Goal: Obtain resource: Obtain resource

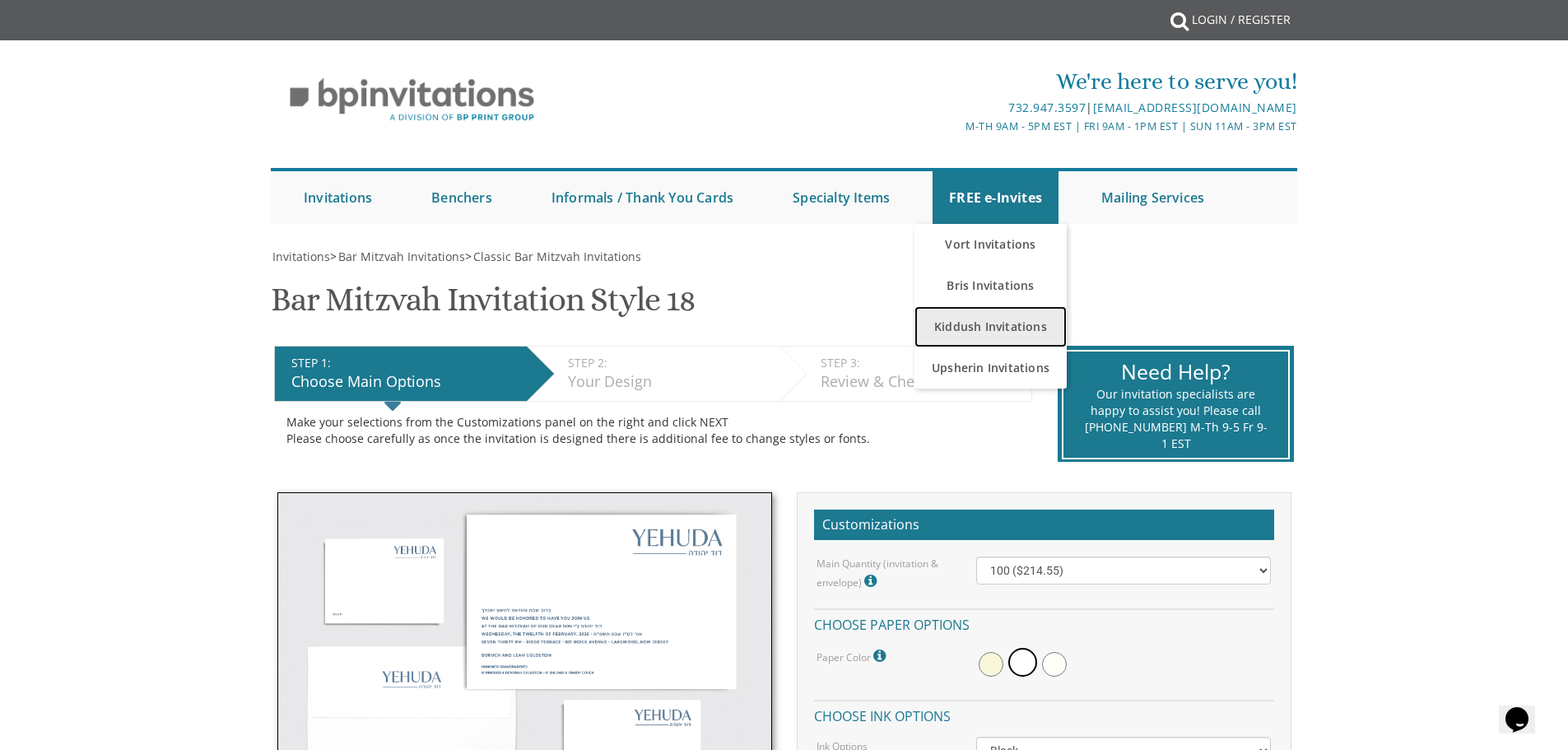
click at [1008, 337] on link "Kiddush Invitations" at bounding box center [991, 326] width 153 height 41
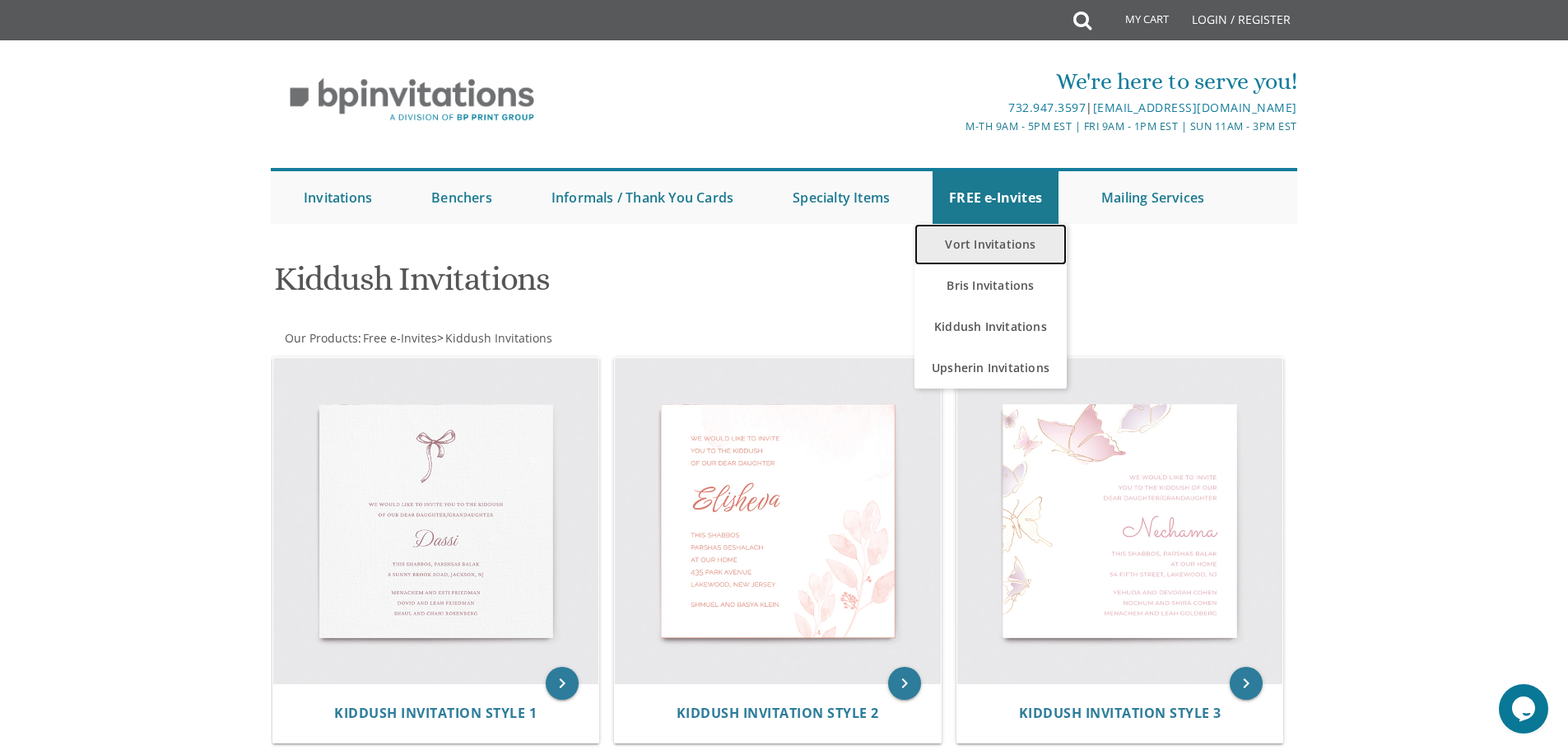
click at [1001, 249] on link "Vort Invitations" at bounding box center [991, 244] width 153 height 41
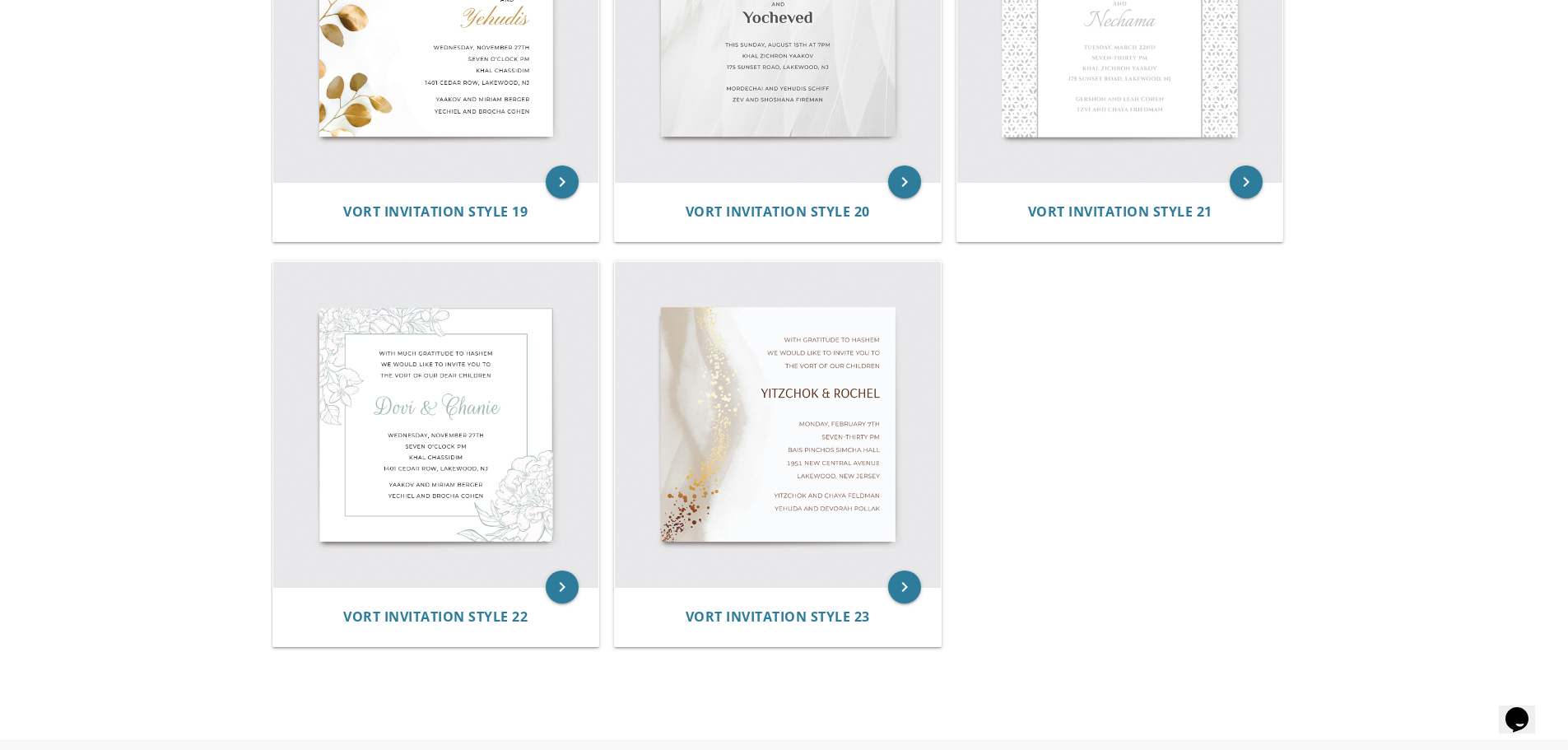
scroll to position [2964, 0]
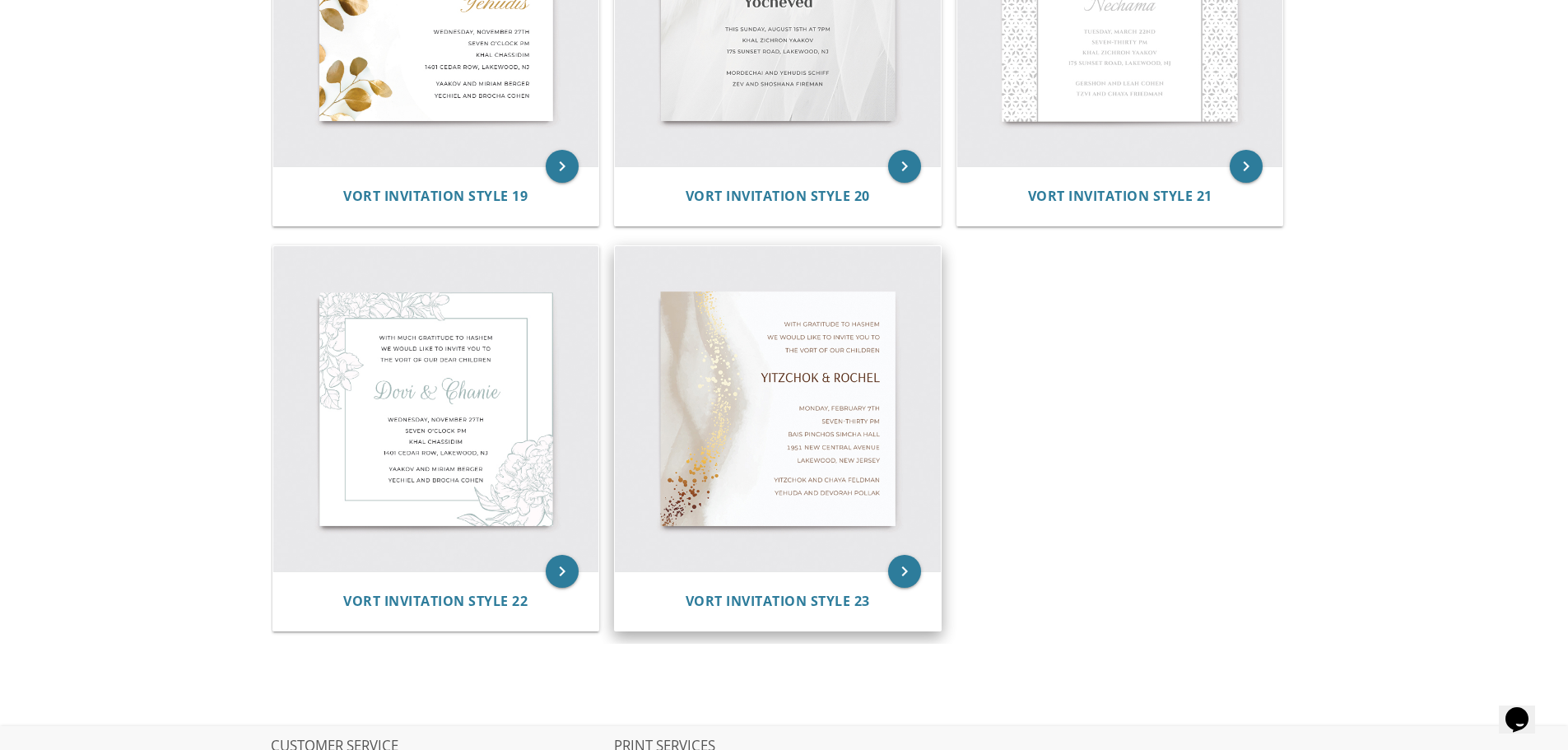
click at [753, 390] on img at bounding box center [778, 409] width 326 height 326
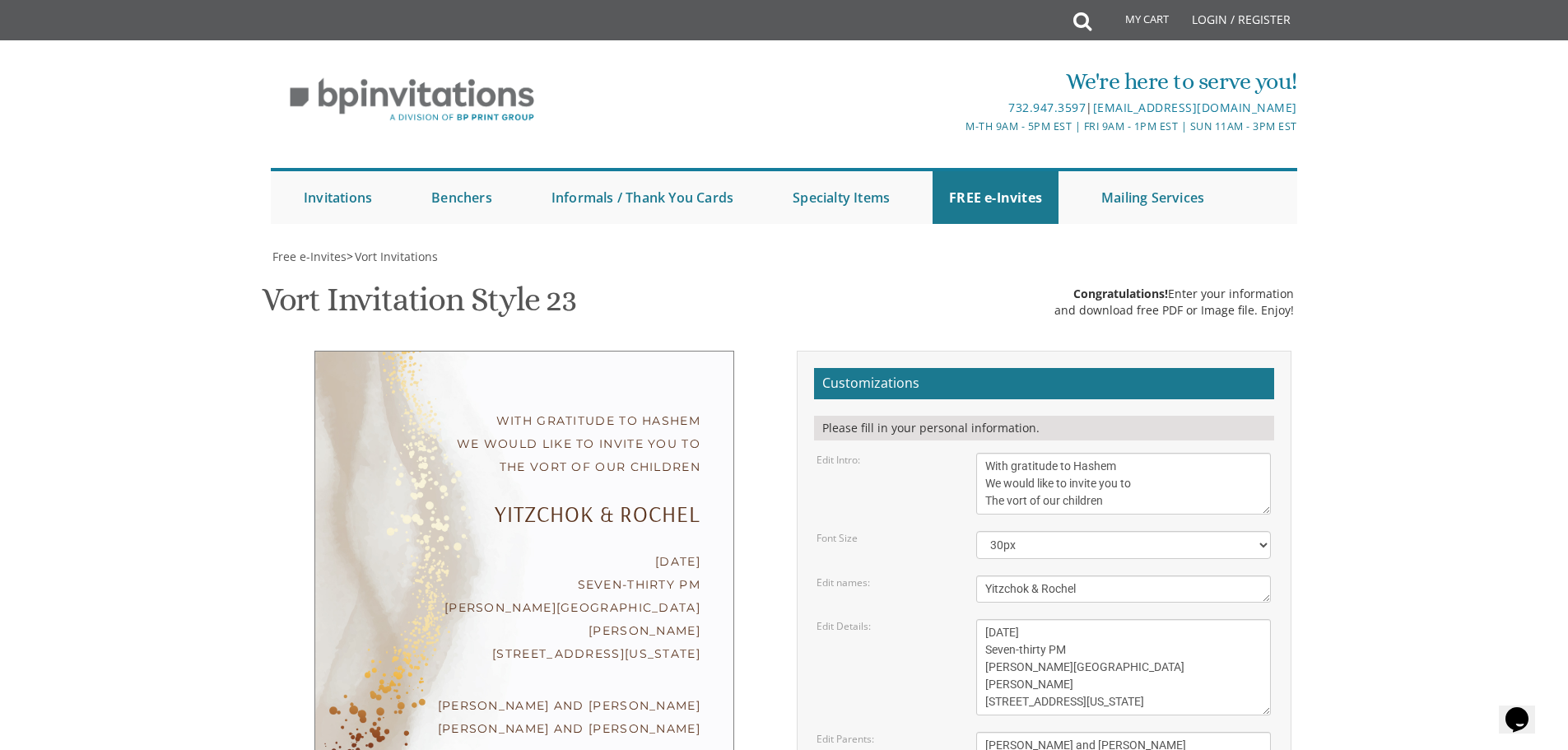
scroll to position [494, 0]
type input "jwenger36@gmail.com"
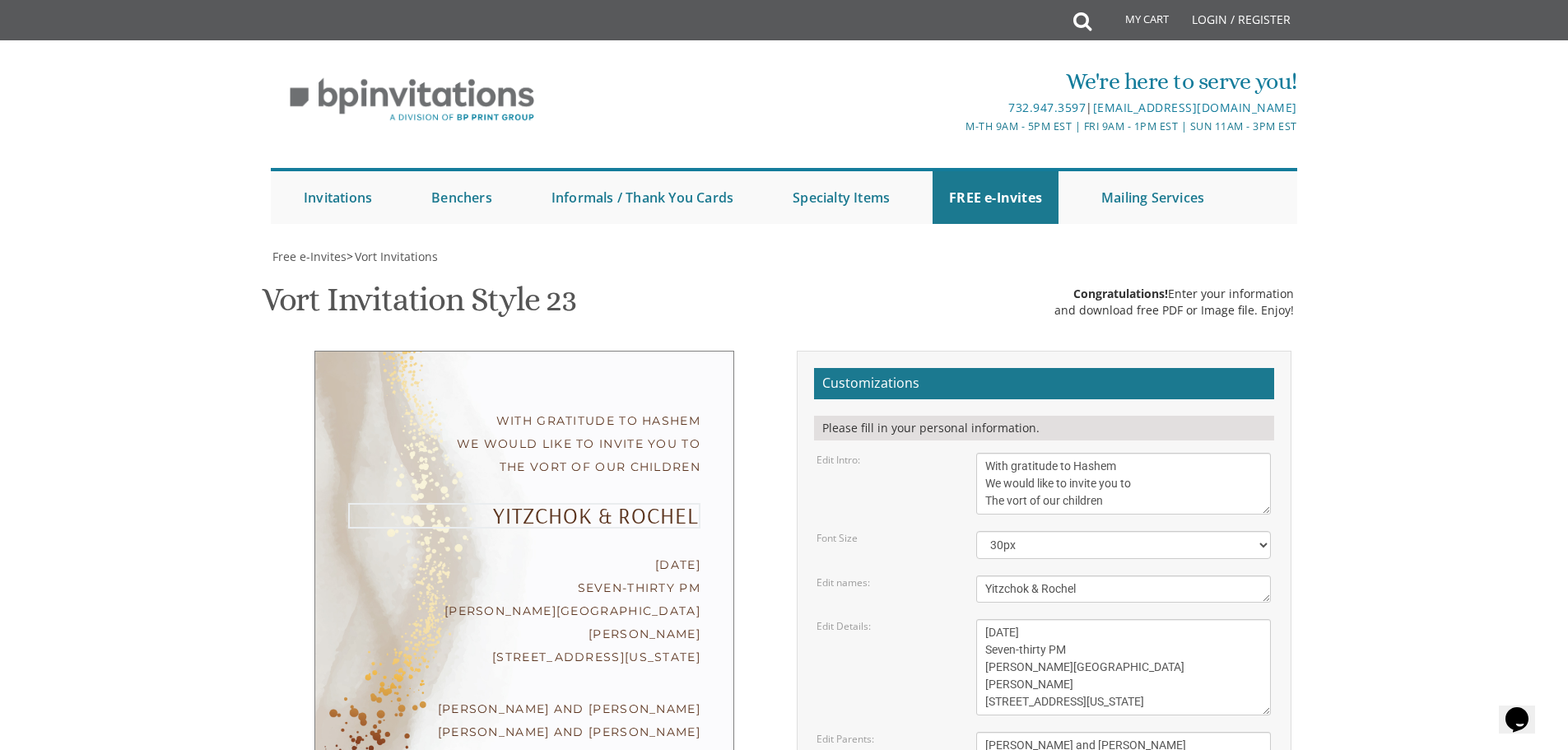
drag, startPoint x: 1129, startPoint y: 446, endPoint x: 965, endPoint y: 448, distance: 164.0
click at [965, 575] on div "Yitzchok & Rochel" at bounding box center [1123, 589] width 320 height 27
type textarea "Meir"
click at [1222, 18] on link "Login / Register" at bounding box center [1241, 19] width 115 height 39
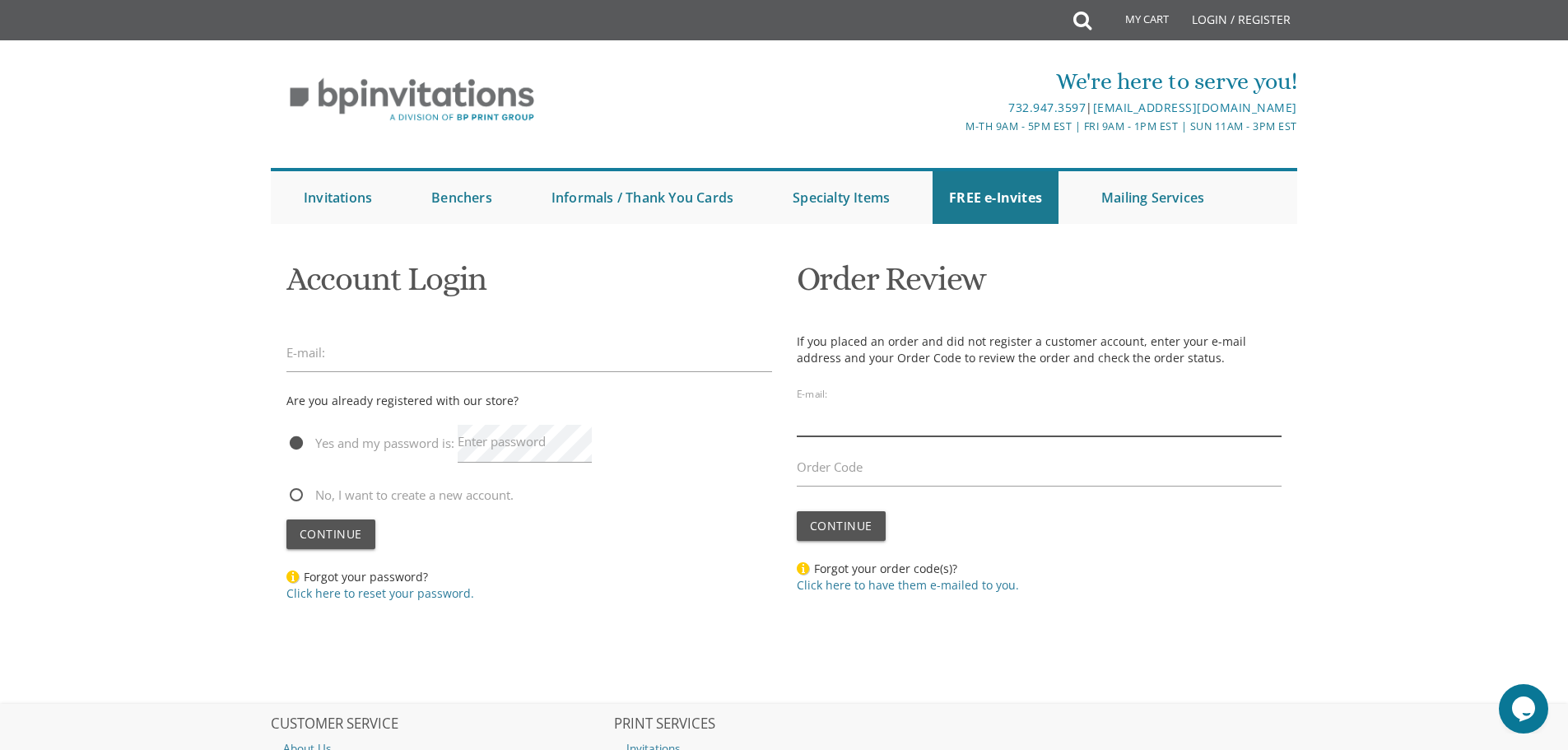
click at [845, 415] on input "email" at bounding box center [1039, 418] width 485 height 38
click at [845, 416] on input "email" at bounding box center [1039, 418] width 485 height 38
type input "j"
click at [560, 353] on input "email" at bounding box center [528, 353] width 485 height 38
type input "[EMAIL_ADDRESS][DOMAIN_NAME]"
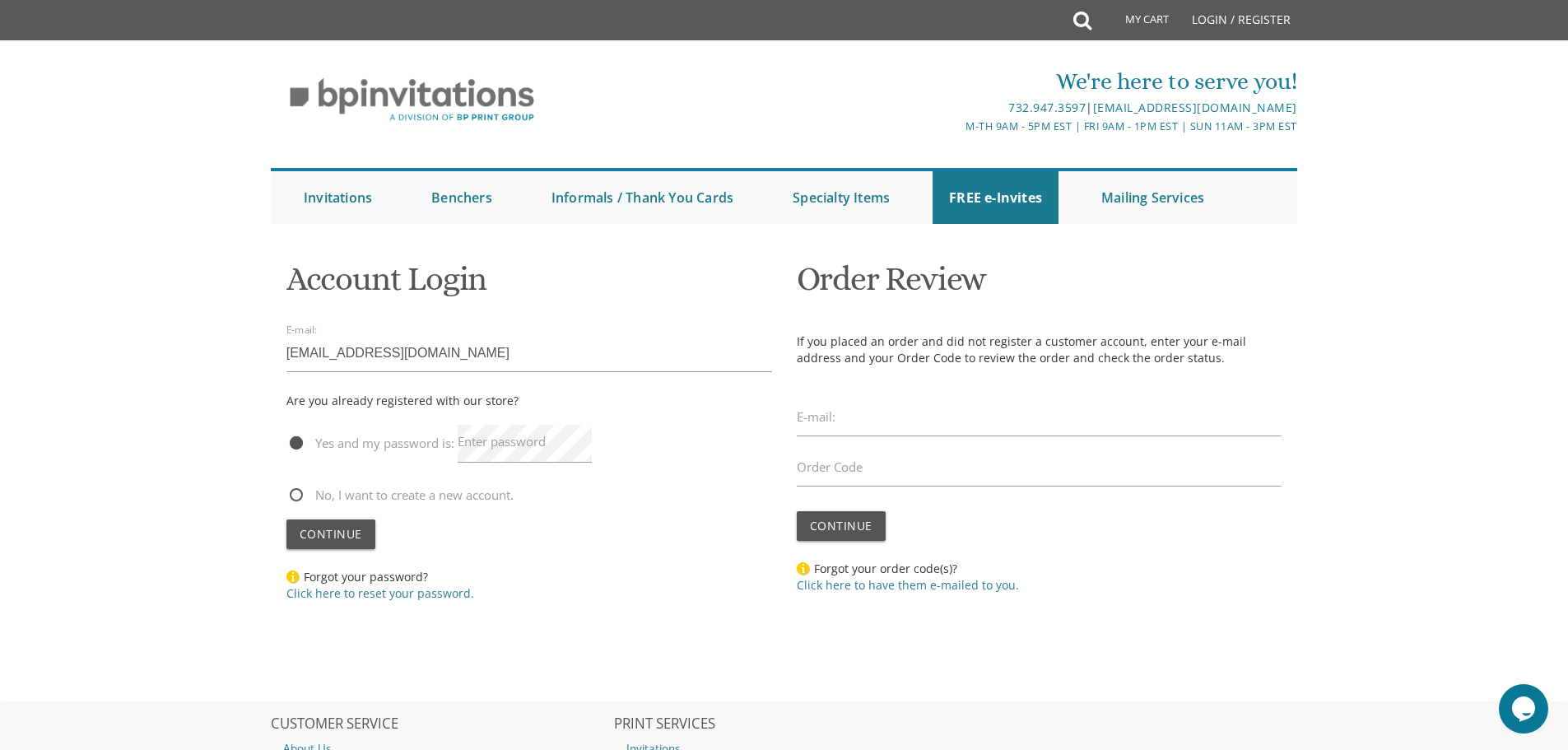
click at [539, 447] on label "Enter password" at bounding box center [502, 442] width 88 height 17
click at [311, 540] on span "Continue" at bounding box center [331, 533] width 63 height 15
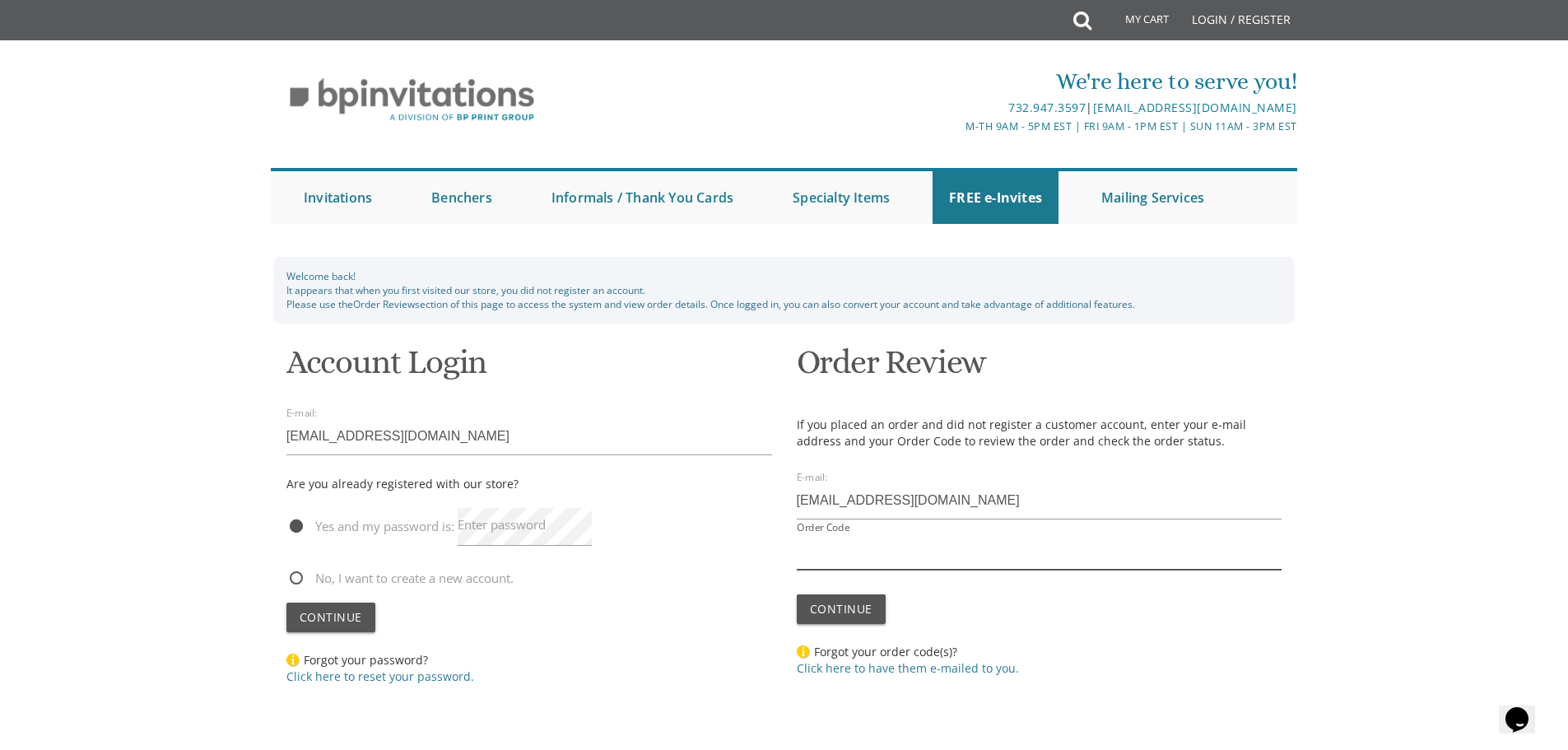
paste input "34402"
type input "34402"
click at [854, 607] on span "Continue" at bounding box center [841, 609] width 63 height 15
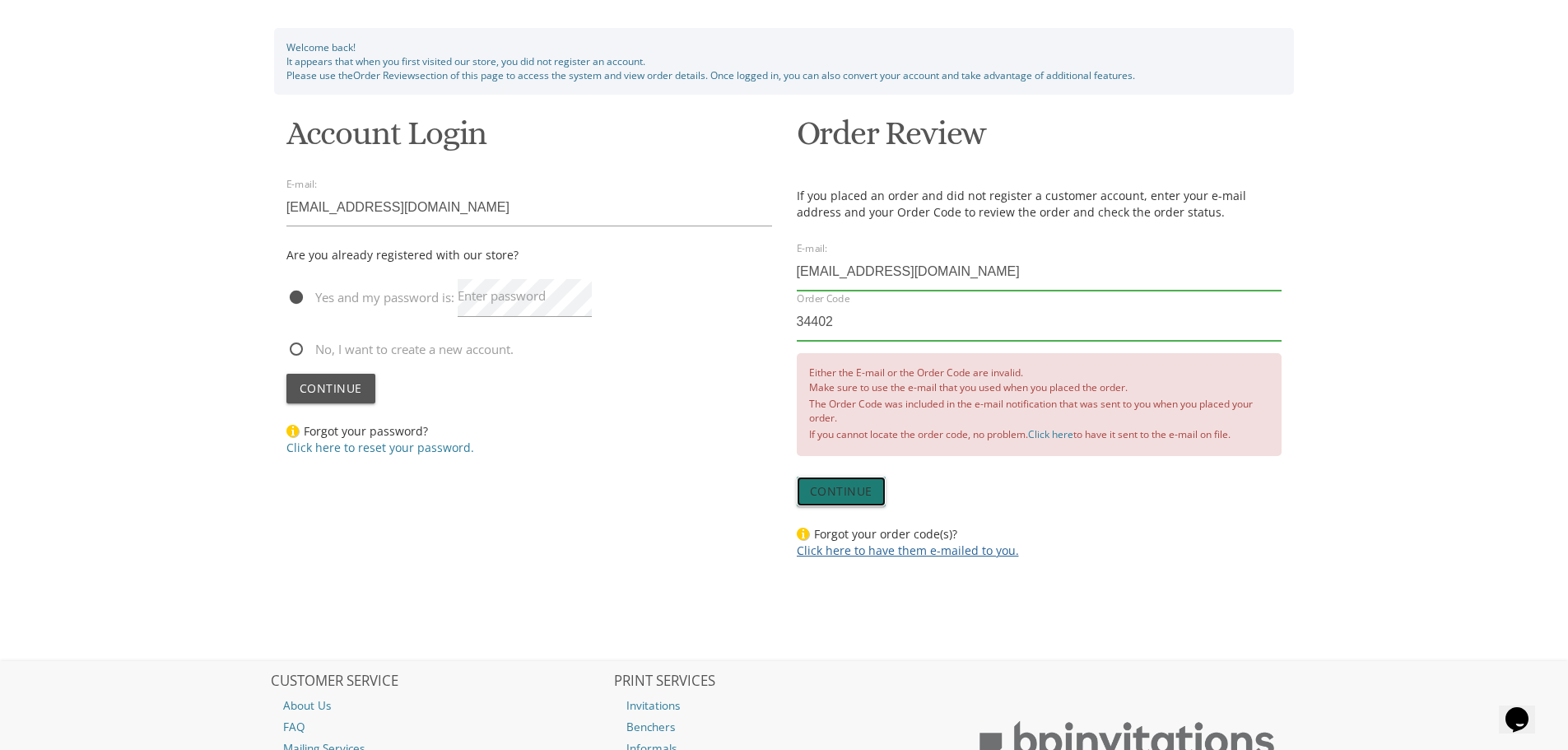
scroll to position [247, 0]
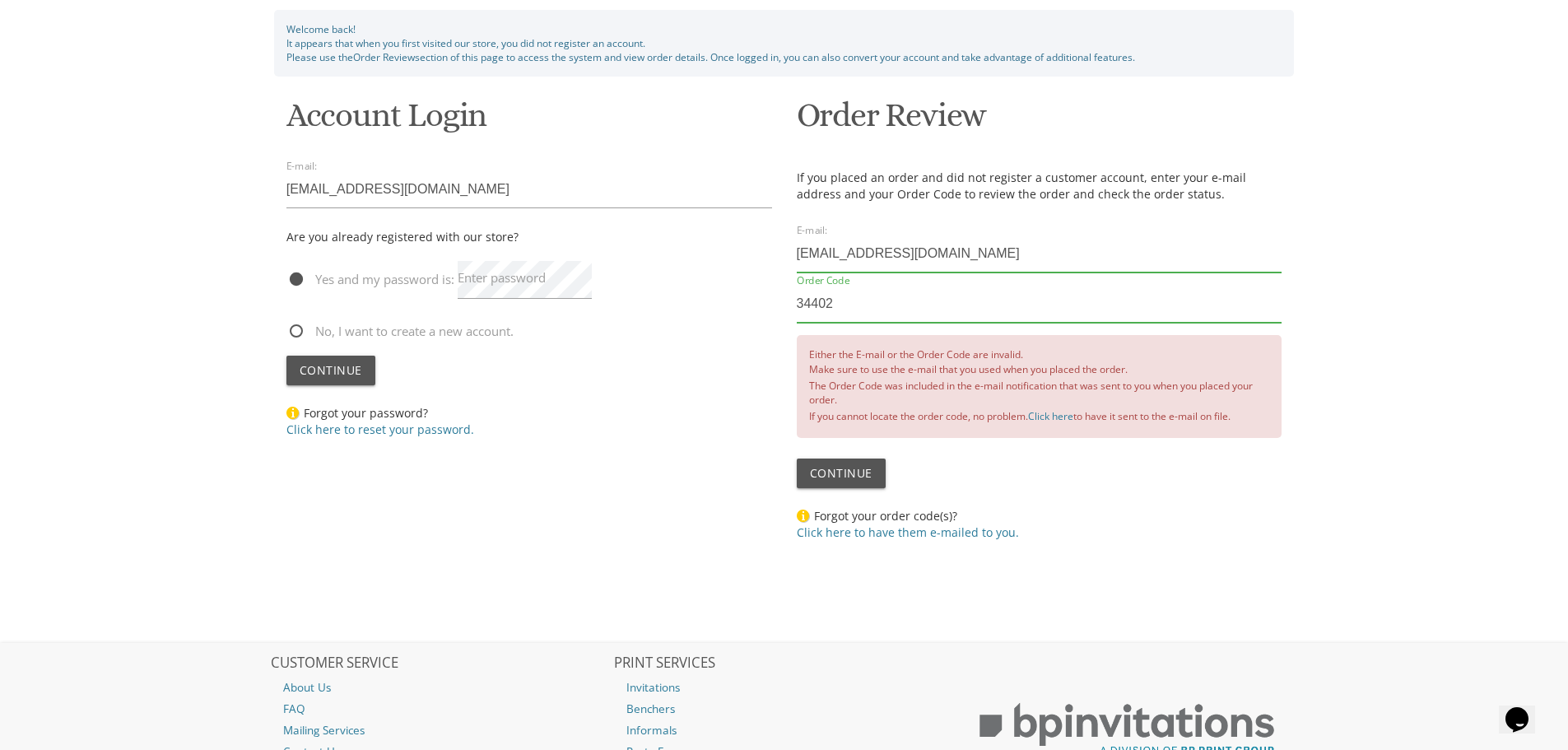
click at [996, 297] on input "34402" at bounding box center [1039, 304] width 485 height 38
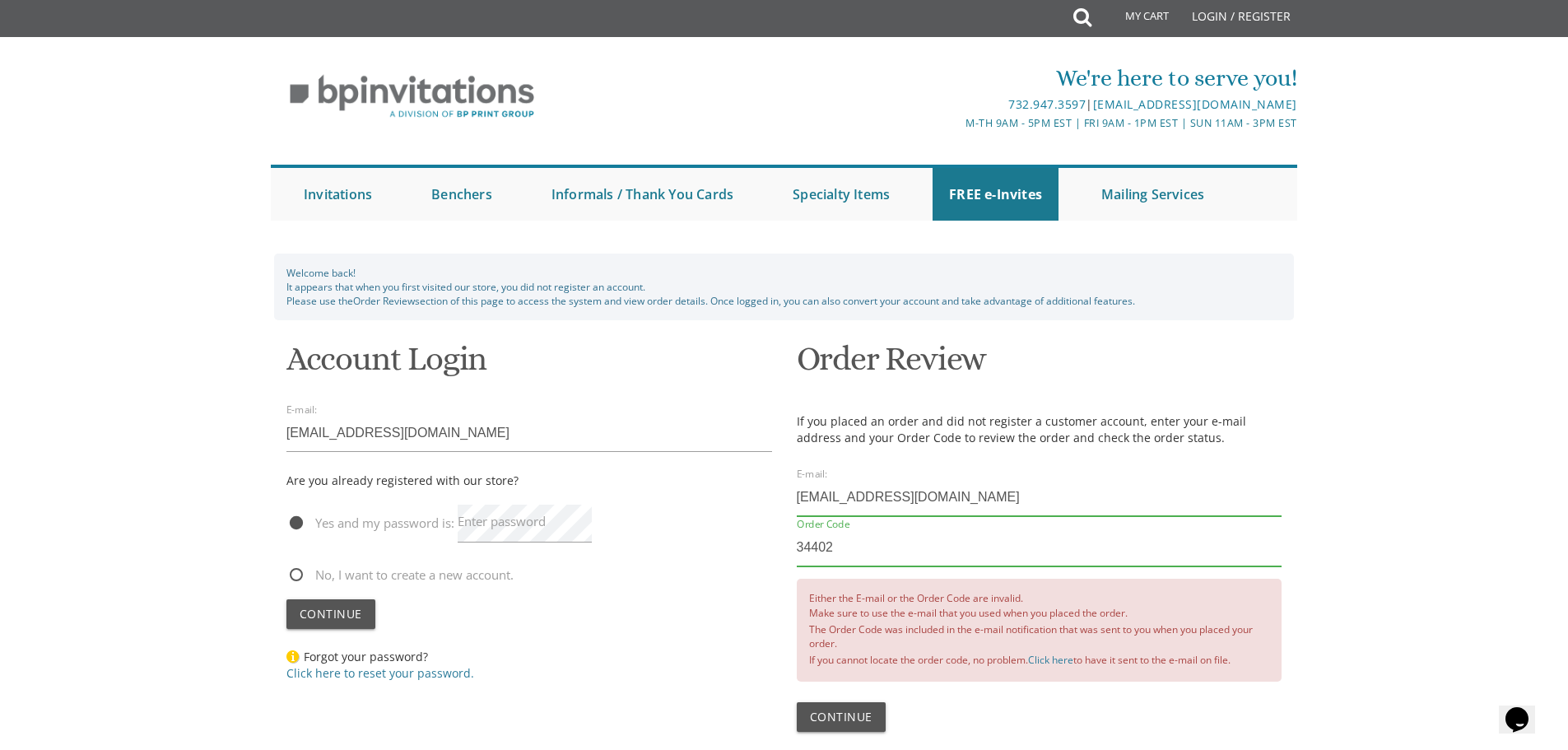
scroll to position [0, 0]
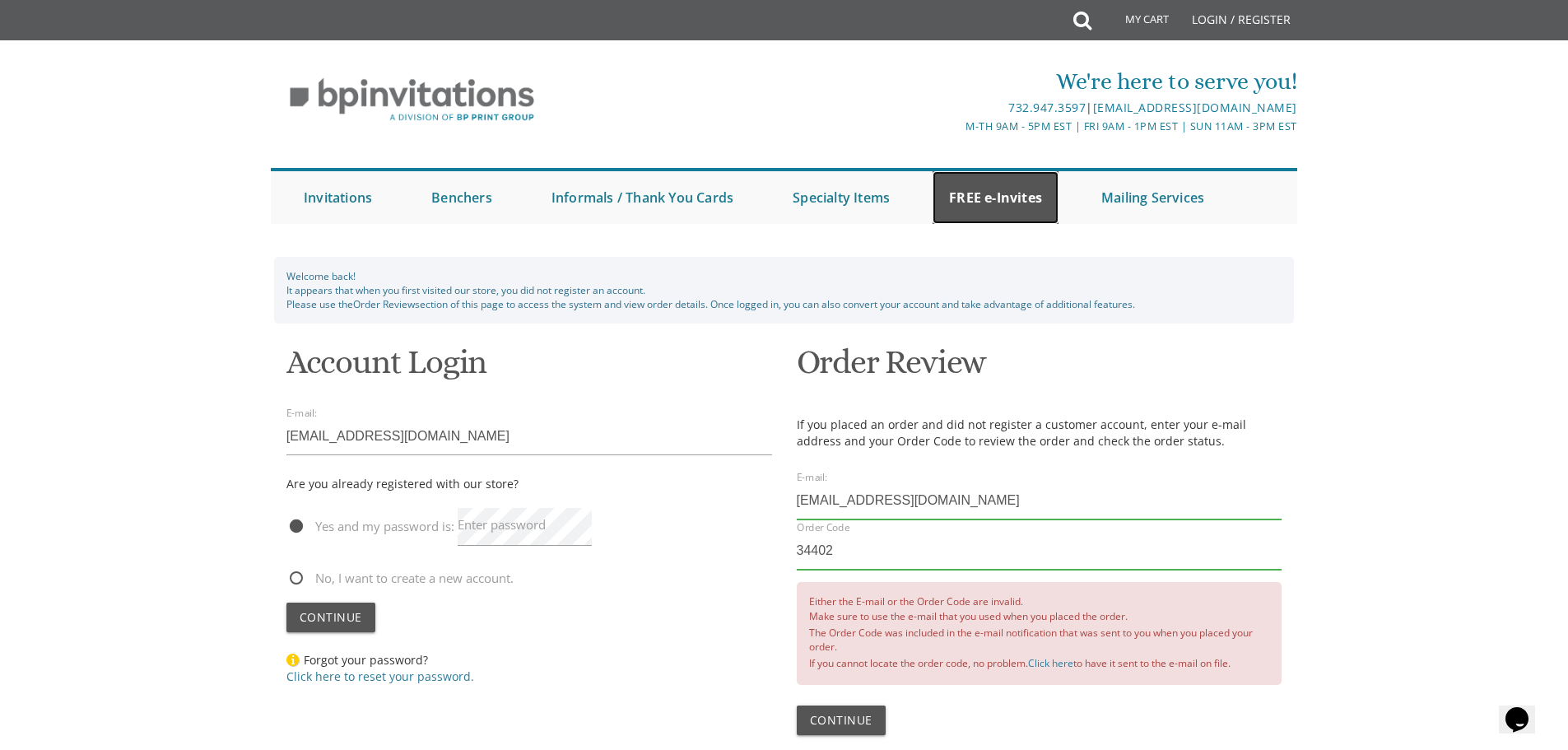
click at [976, 216] on link "FREE e-Invites" at bounding box center [996, 197] width 126 height 52
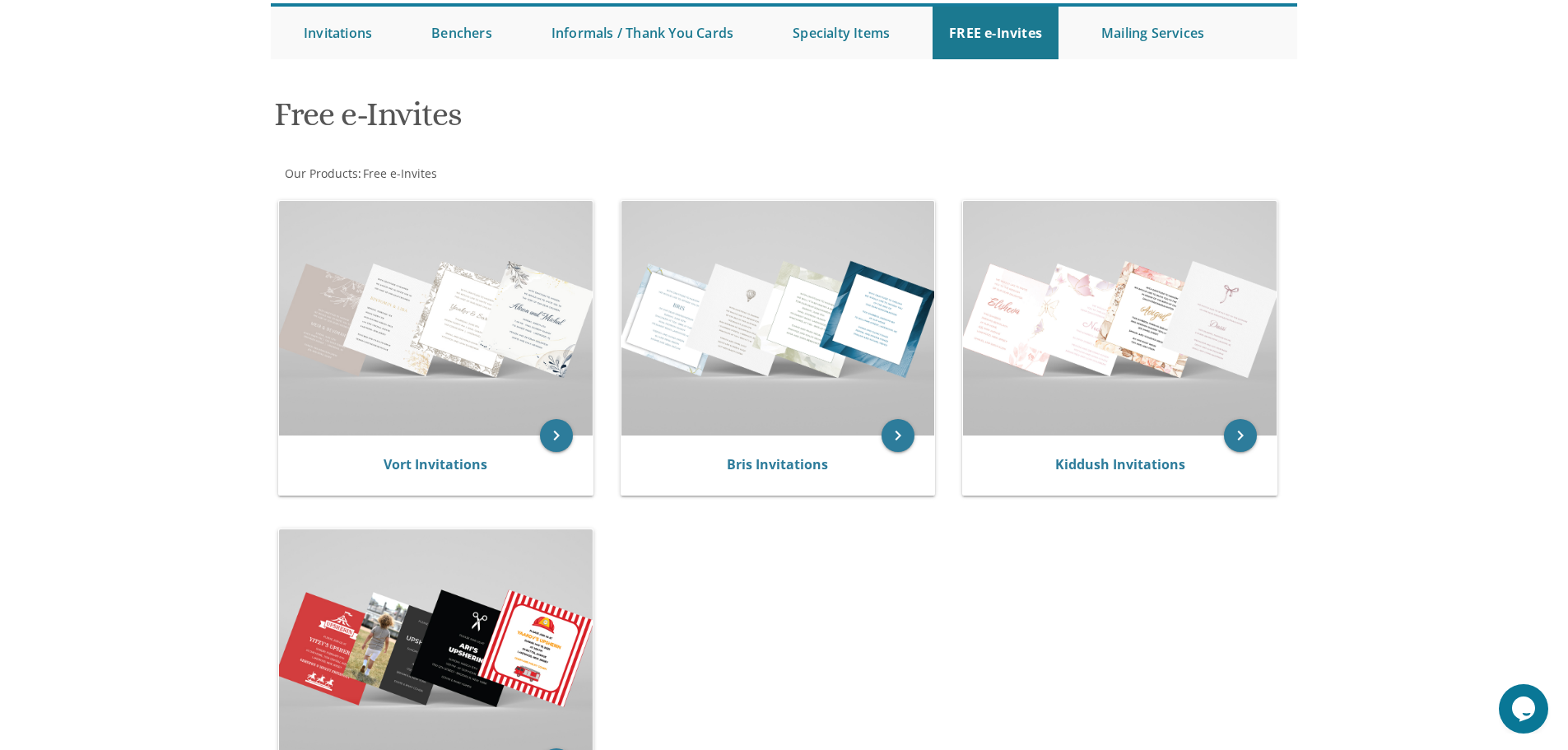
click at [1349, 241] on body "My Cart Total: View Cart Item(s) Submit My Cart Total: View Cart Item(s) Login …" at bounding box center [784, 504] width 1568 height 1338
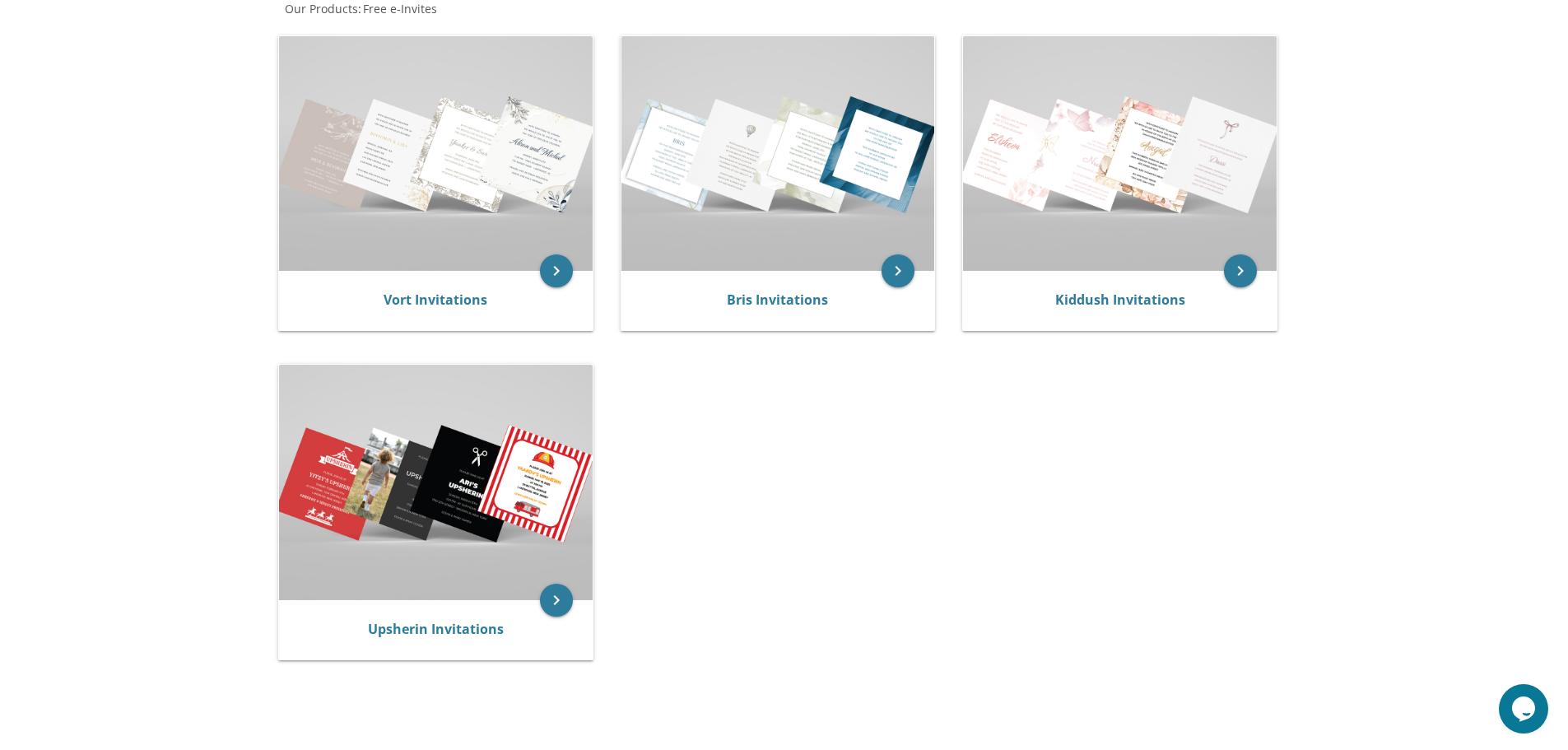
scroll to position [94, 0]
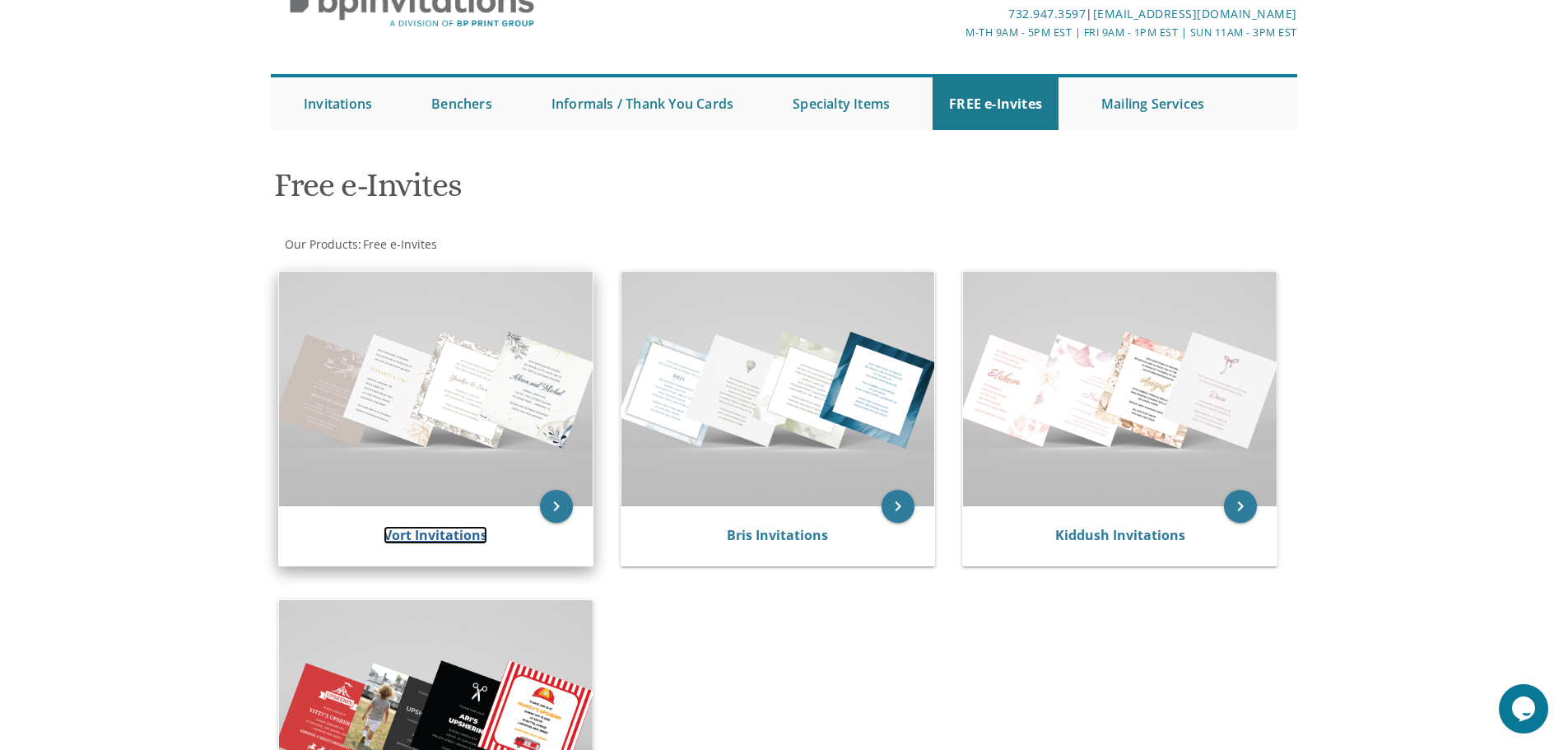
click at [432, 539] on link "Vort Invitations" at bounding box center [435, 534] width 104 height 18
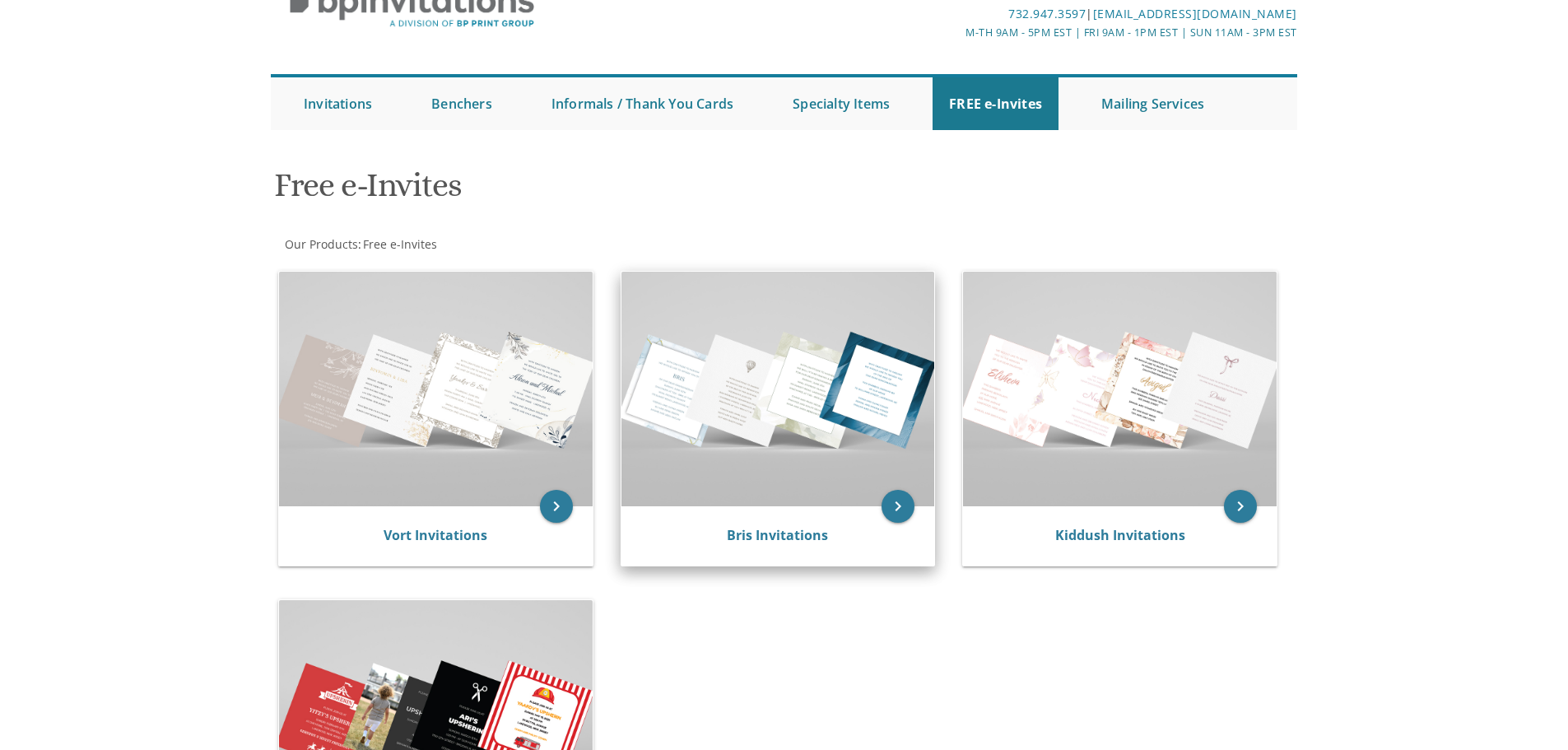
click at [807, 401] on img at bounding box center [777, 389] width 314 height 235
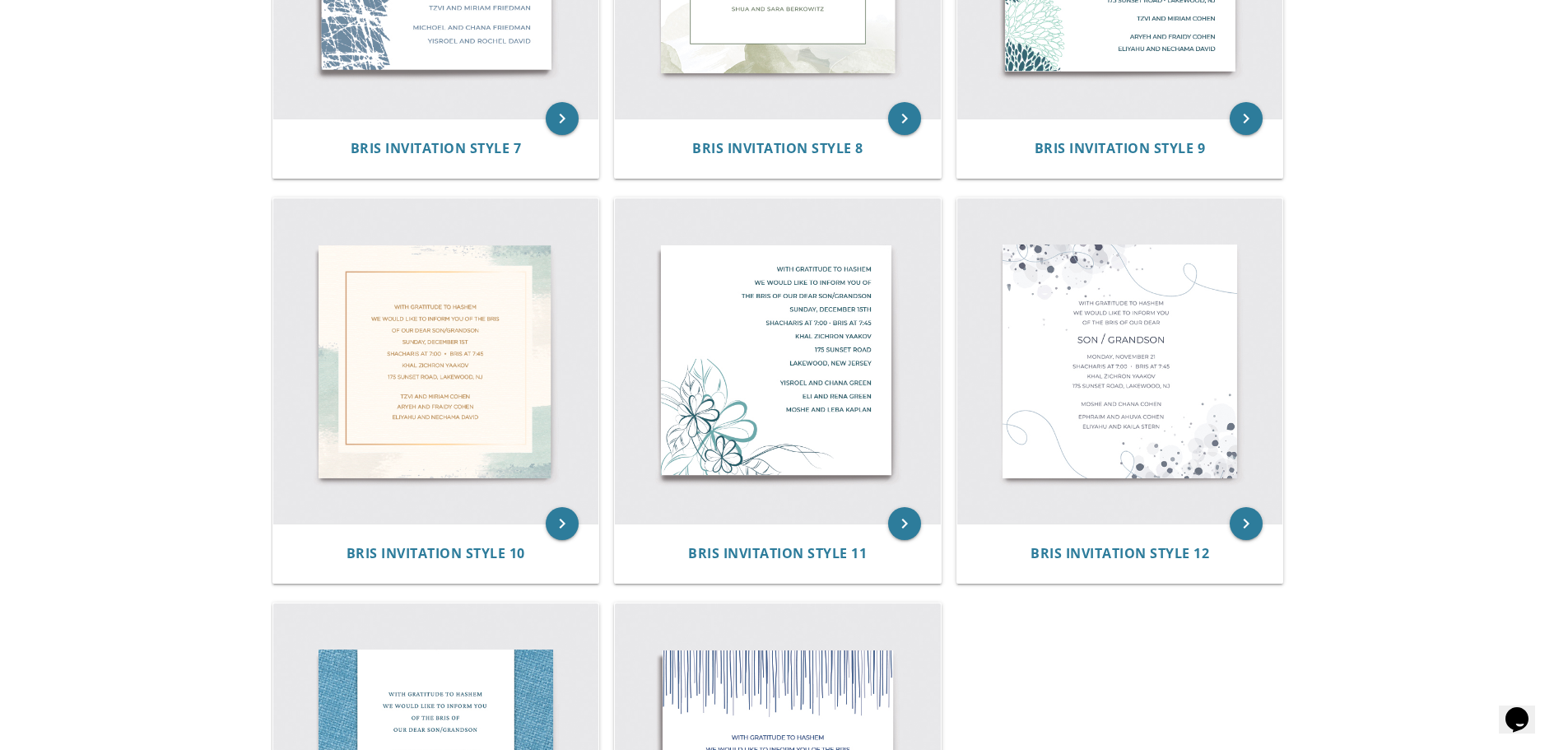
scroll to position [1387, 0]
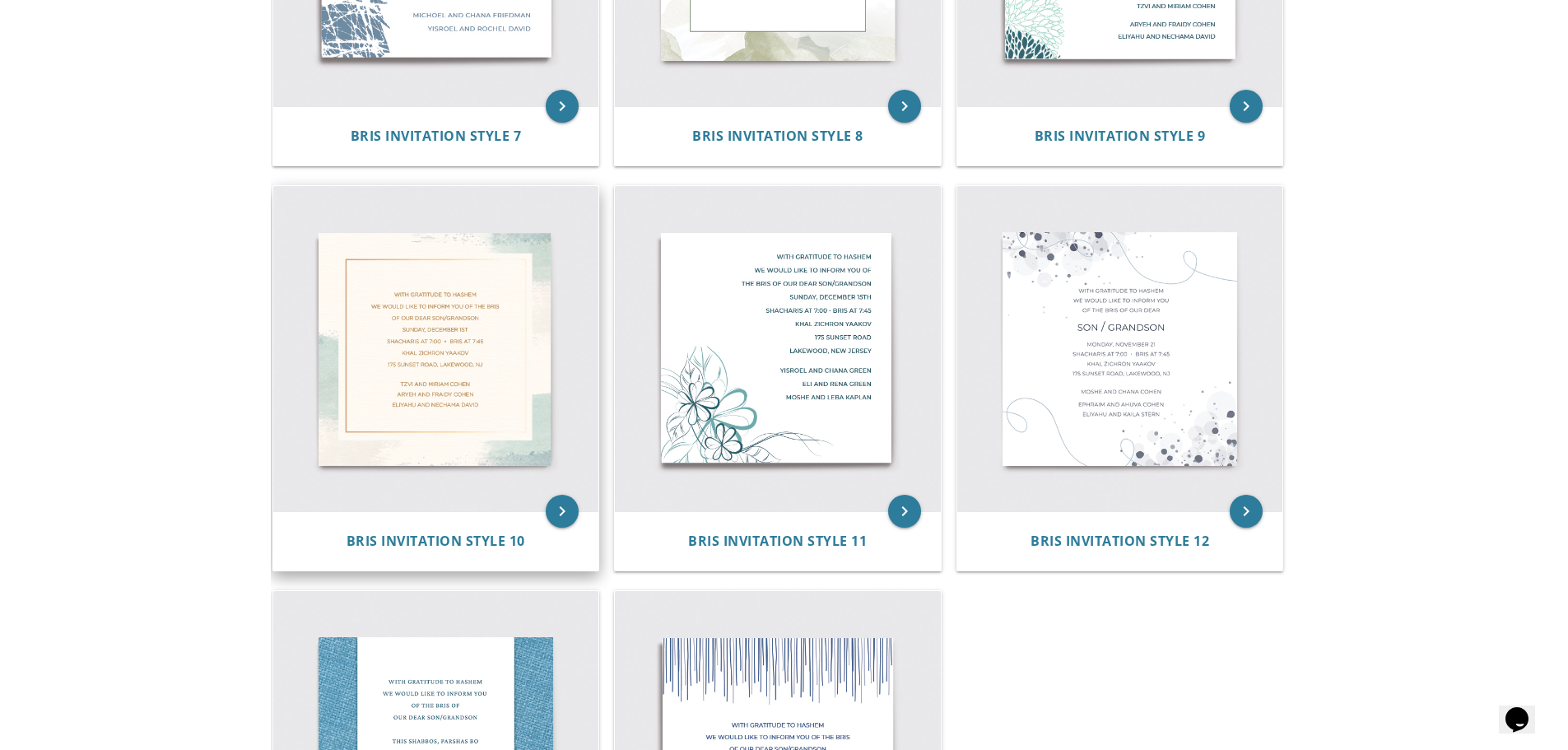
click at [435, 336] on img at bounding box center [436, 349] width 326 height 326
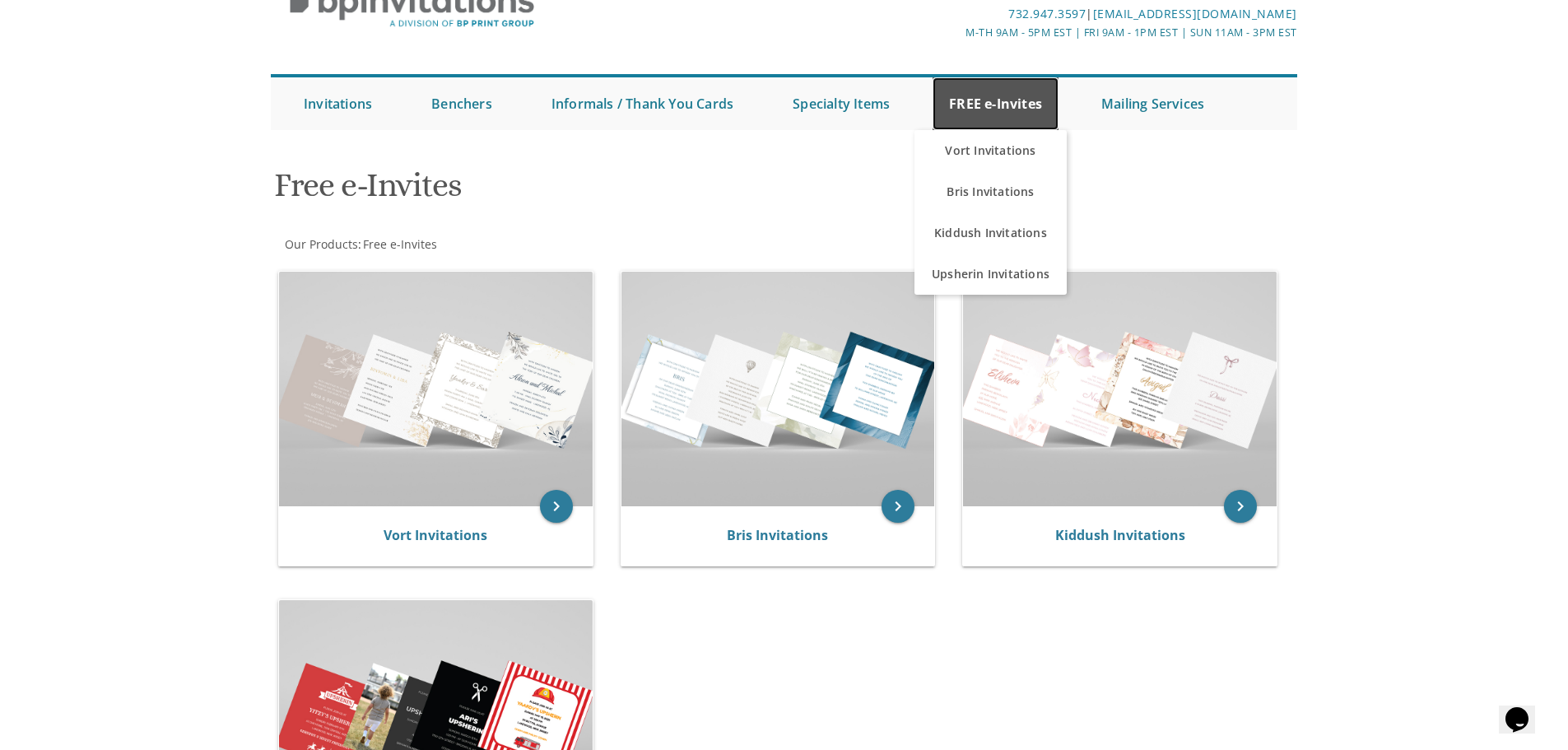
click at [1004, 103] on link "FREE e-Invites" at bounding box center [996, 103] width 126 height 52
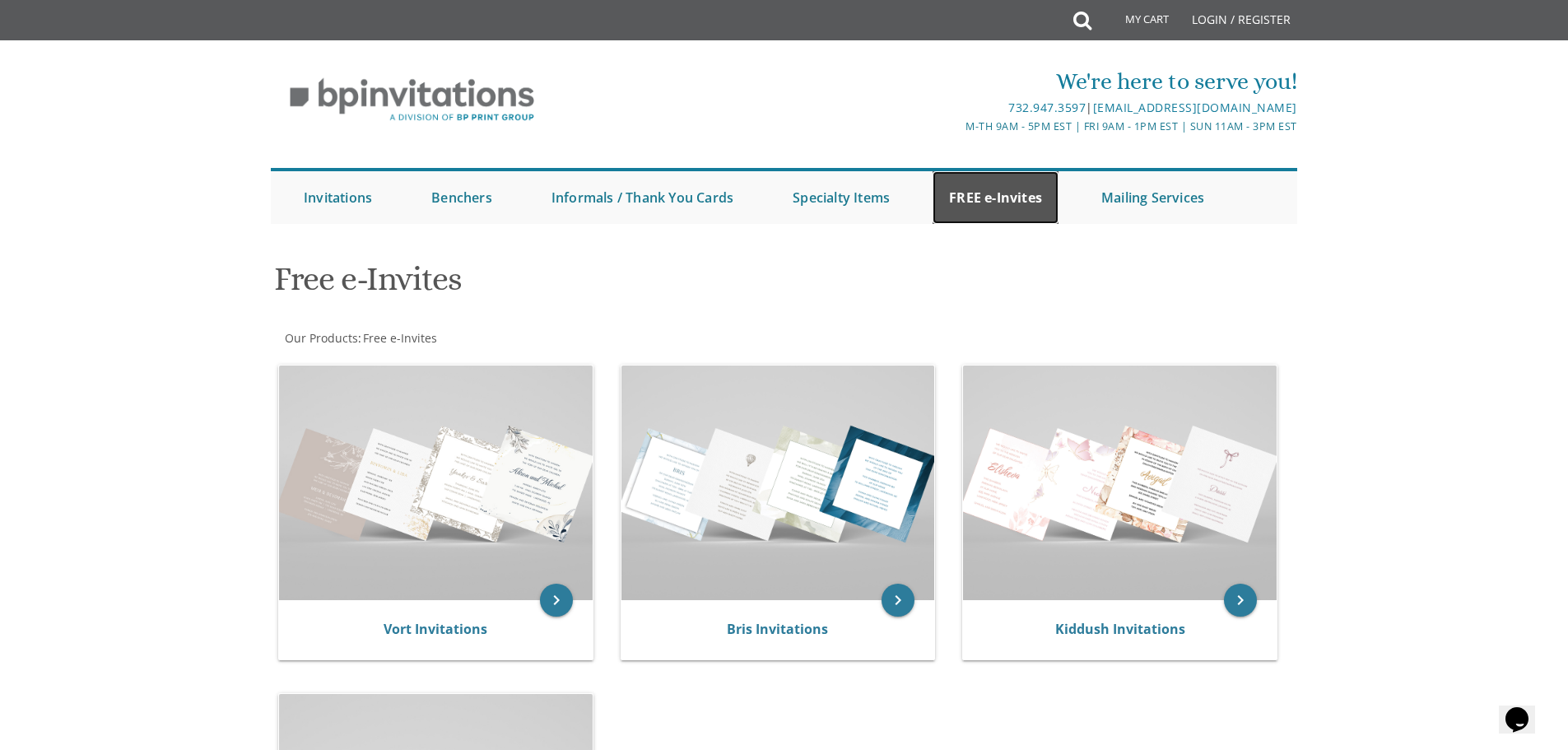
click at [1004, 195] on link "FREE e-Invites" at bounding box center [996, 197] width 126 height 52
click at [993, 193] on link "FREE e-Invites" at bounding box center [996, 197] width 126 height 52
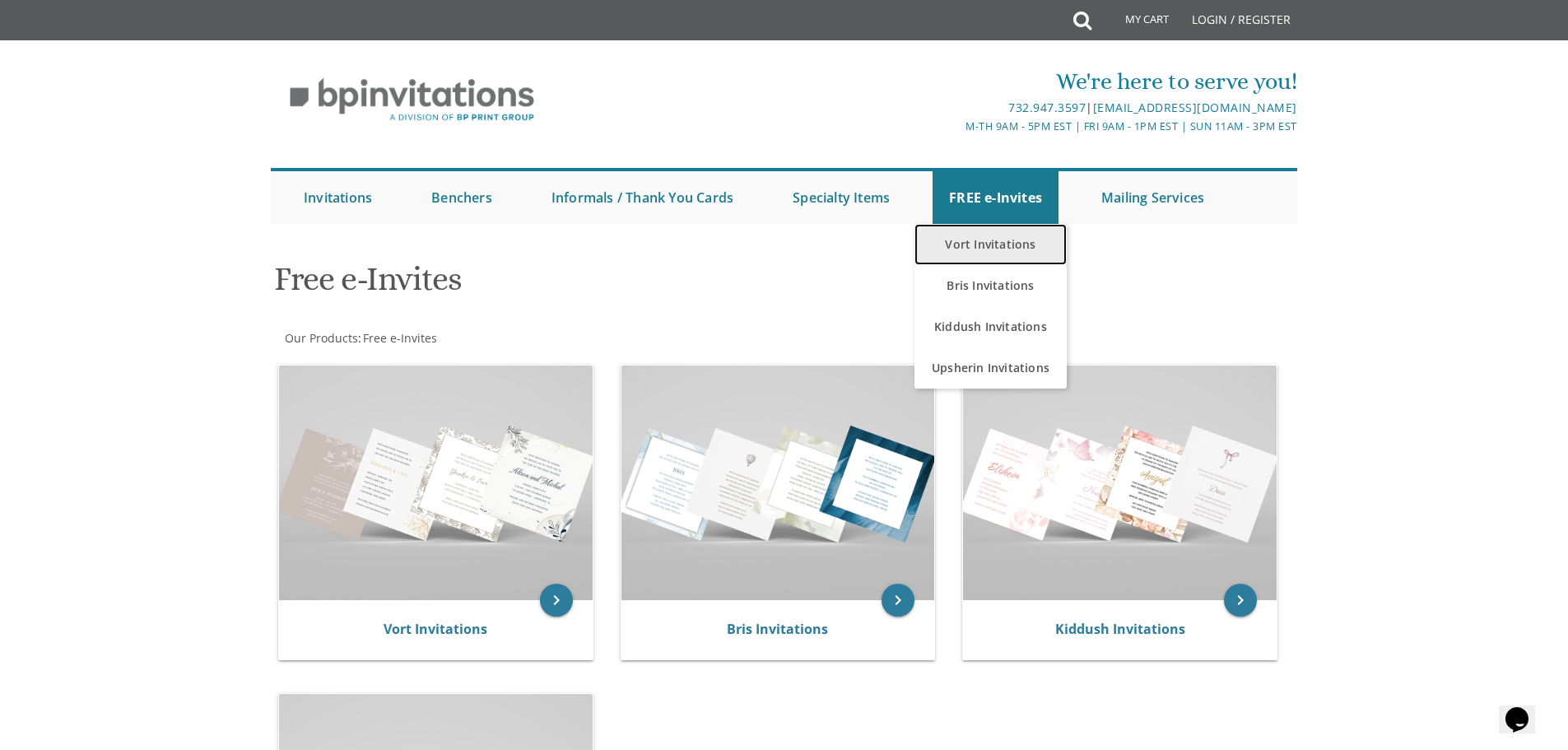
click at [988, 251] on link "Vort Invitations" at bounding box center [991, 244] width 153 height 41
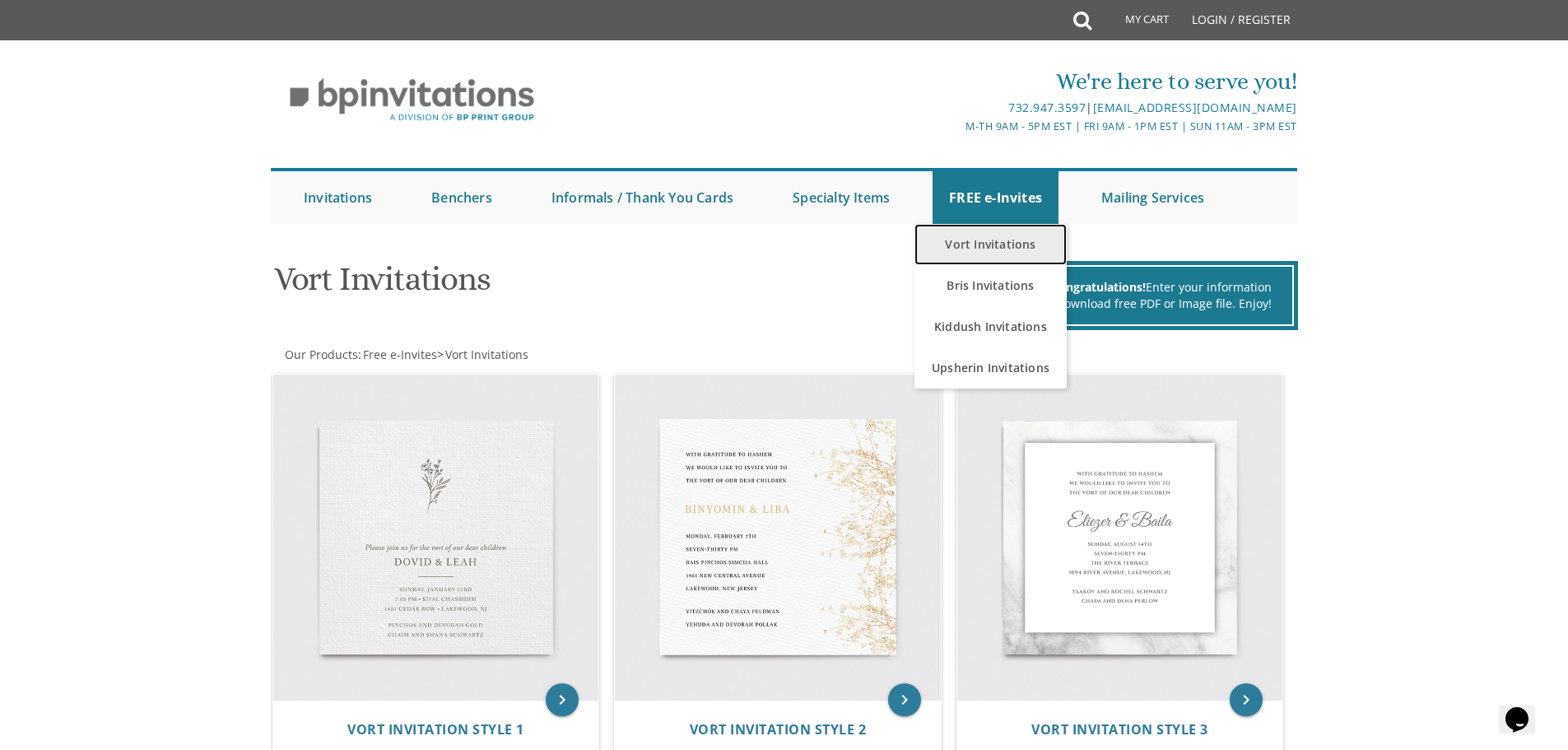
click at [993, 247] on link "Vort Invitations" at bounding box center [991, 244] width 153 height 41
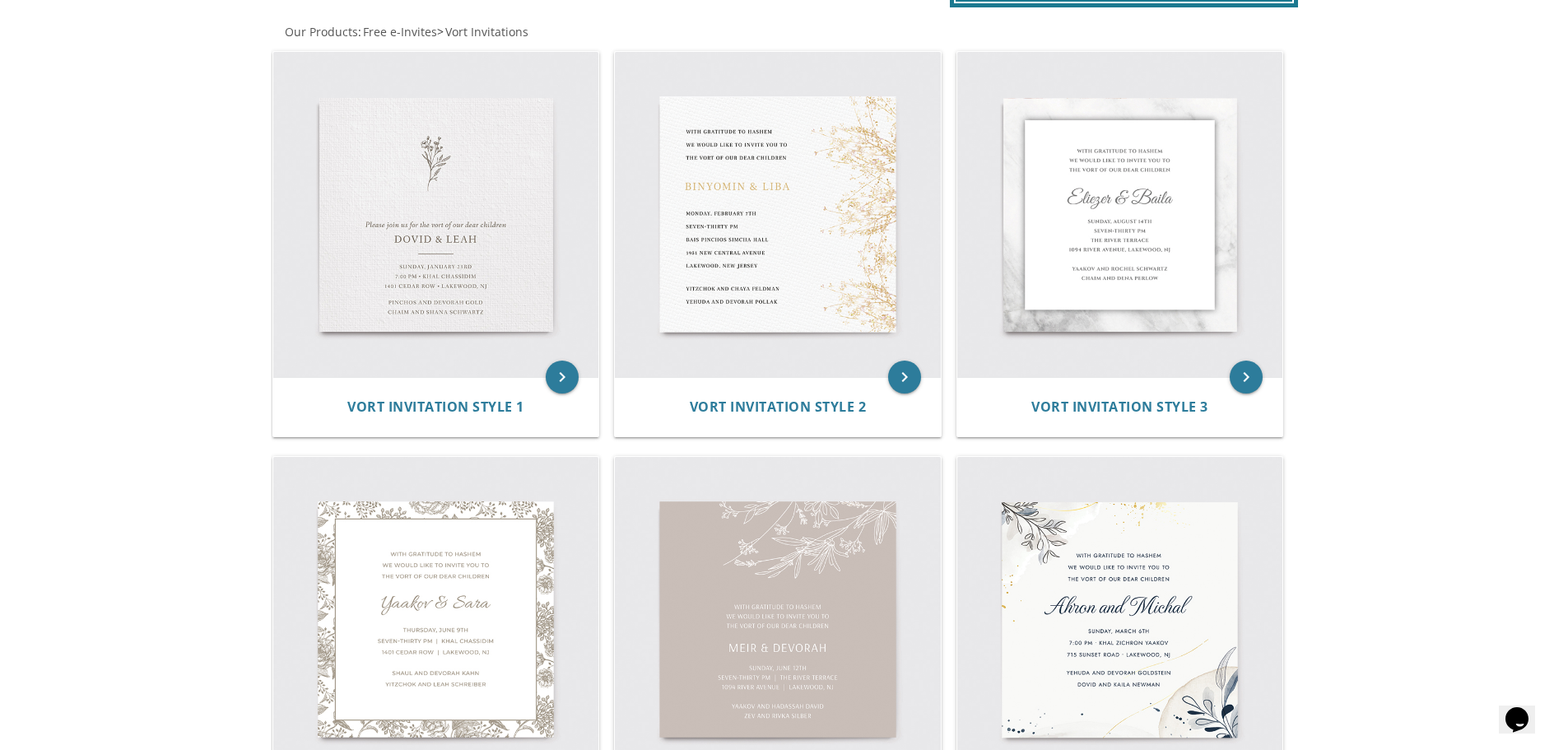
scroll to position [329, 0]
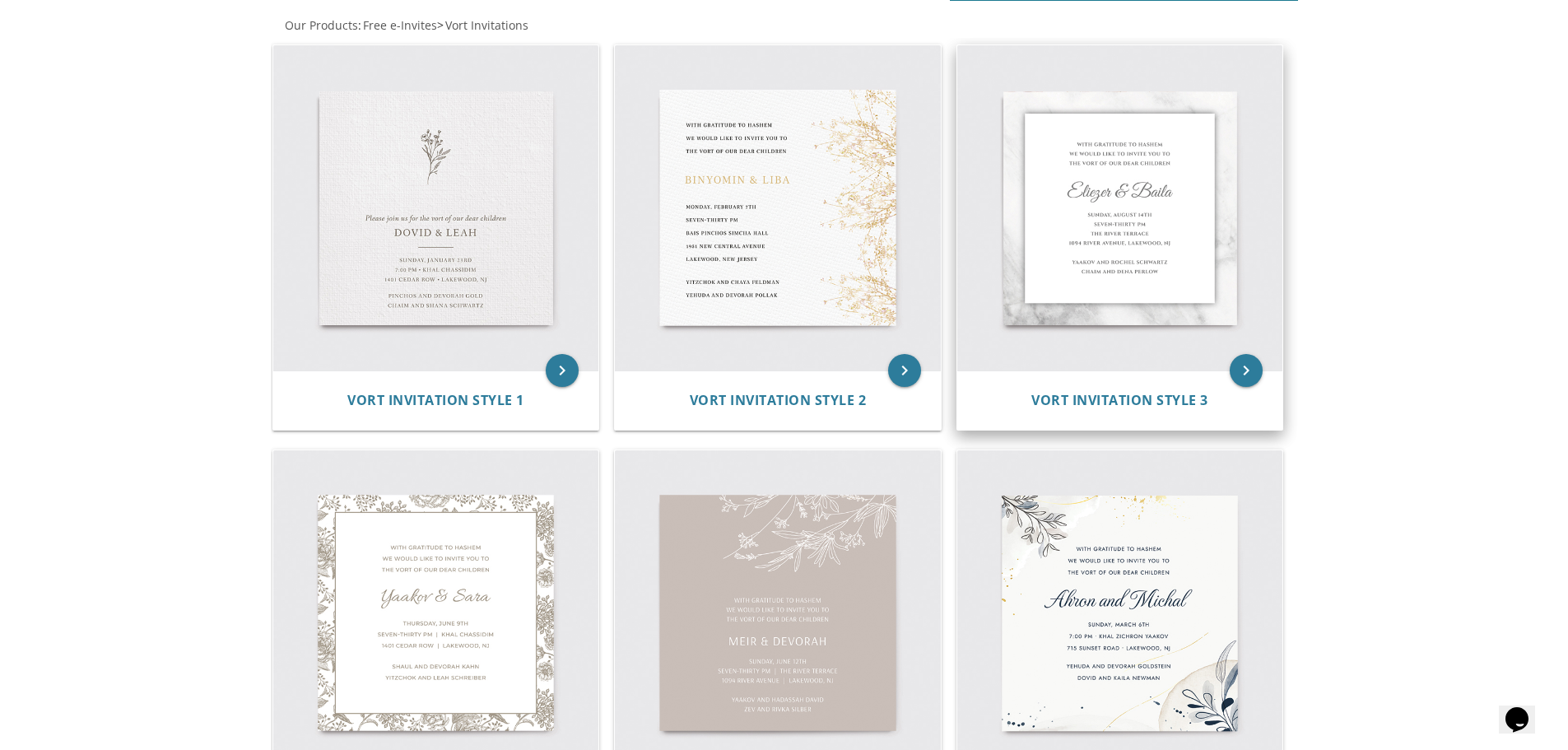
click at [1105, 238] on img at bounding box center [1121, 208] width 326 height 326
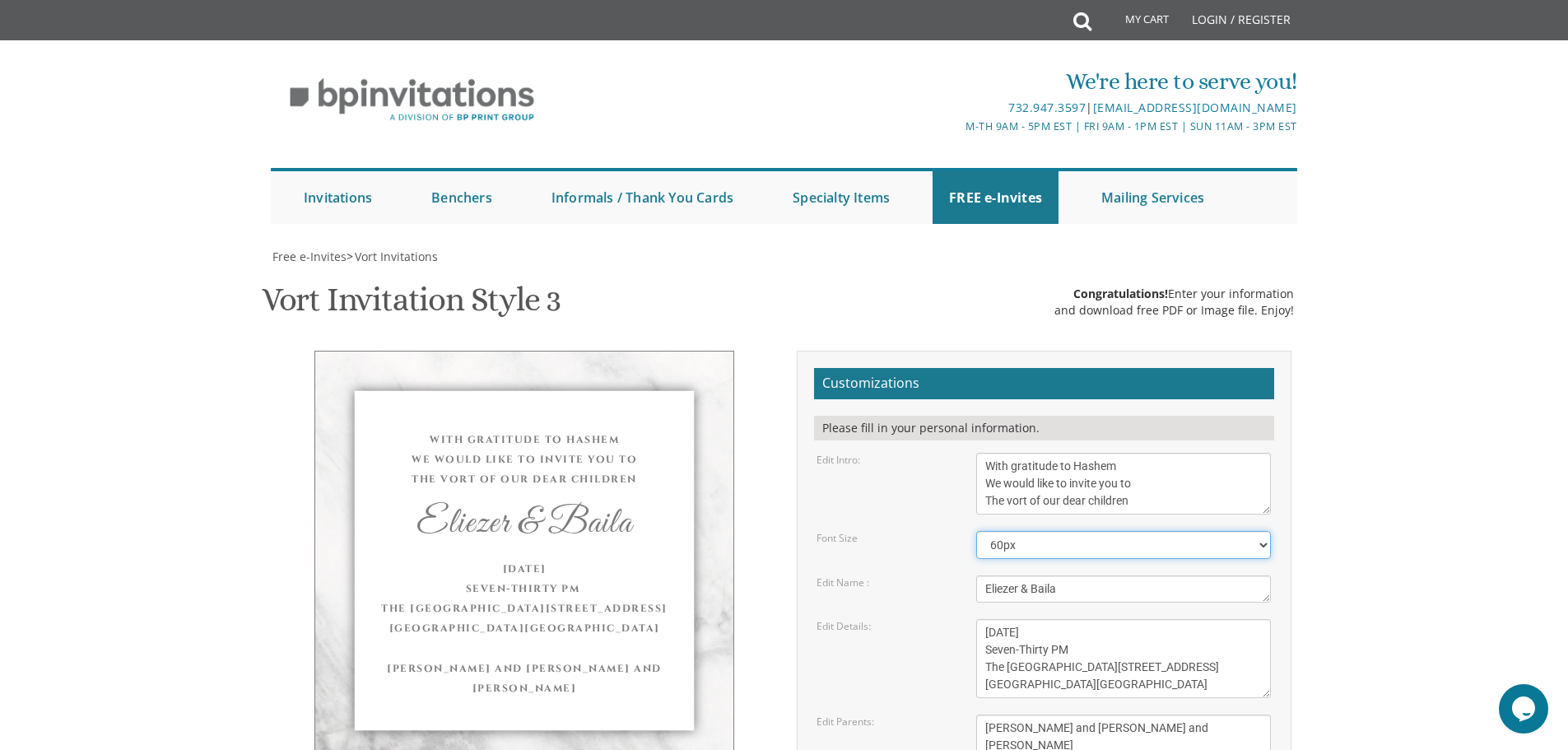
click at [1125, 531] on select "40px 50px 60px 70px 80px" at bounding box center [1123, 545] width 295 height 28
click at [976, 531] on select "40px 50px 60px 70px 80px" at bounding box center [1123, 545] width 295 height 28
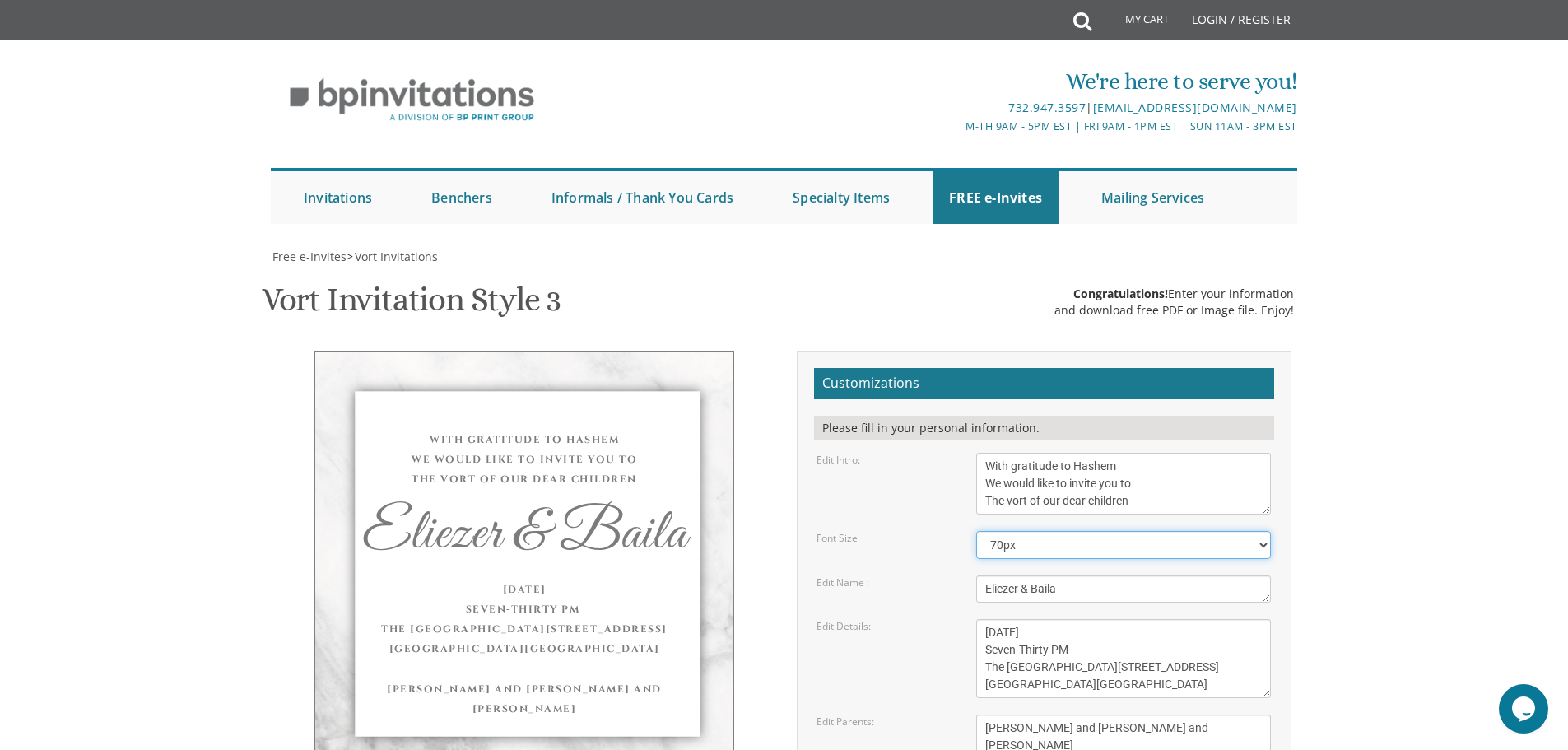
click at [1076, 531] on select "40px 50px 60px 70px 80px" at bounding box center [1123, 545] width 295 height 28
click at [976, 531] on select "40px 50px 60px 70px 80px" at bounding box center [1123, 545] width 295 height 28
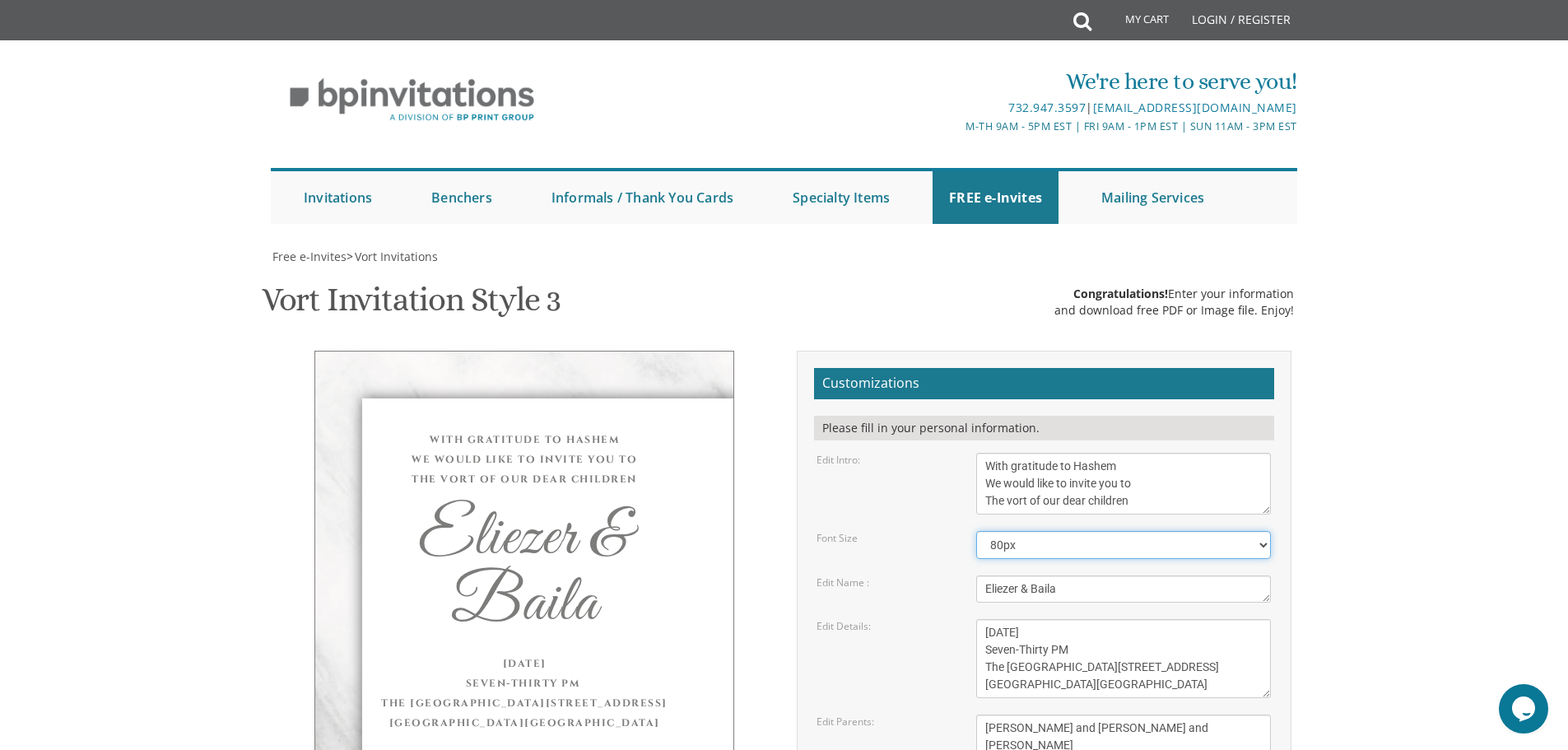
click at [1062, 531] on select "40px 50px 60px 70px 80px" at bounding box center [1123, 545] width 295 height 28
click at [976, 531] on select "40px 50px 60px 70px 80px" at bounding box center [1123, 545] width 295 height 28
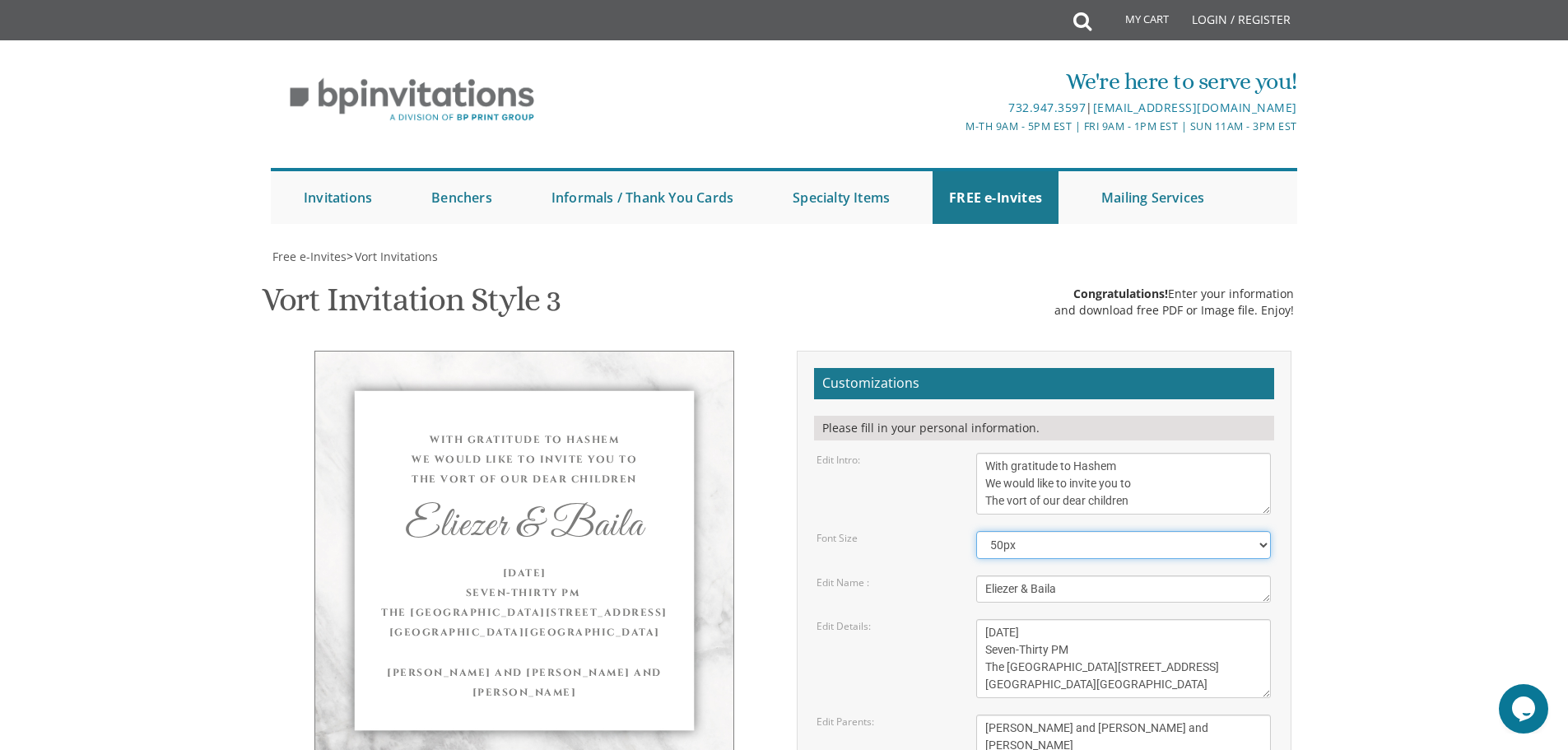
click at [1054, 531] on select "40px 50px 60px 70px 80px" at bounding box center [1123, 545] width 295 height 28
select select "60px"
click at [976, 531] on select "40px 50px 60px 70px 80px" at bounding box center [1123, 545] width 295 height 28
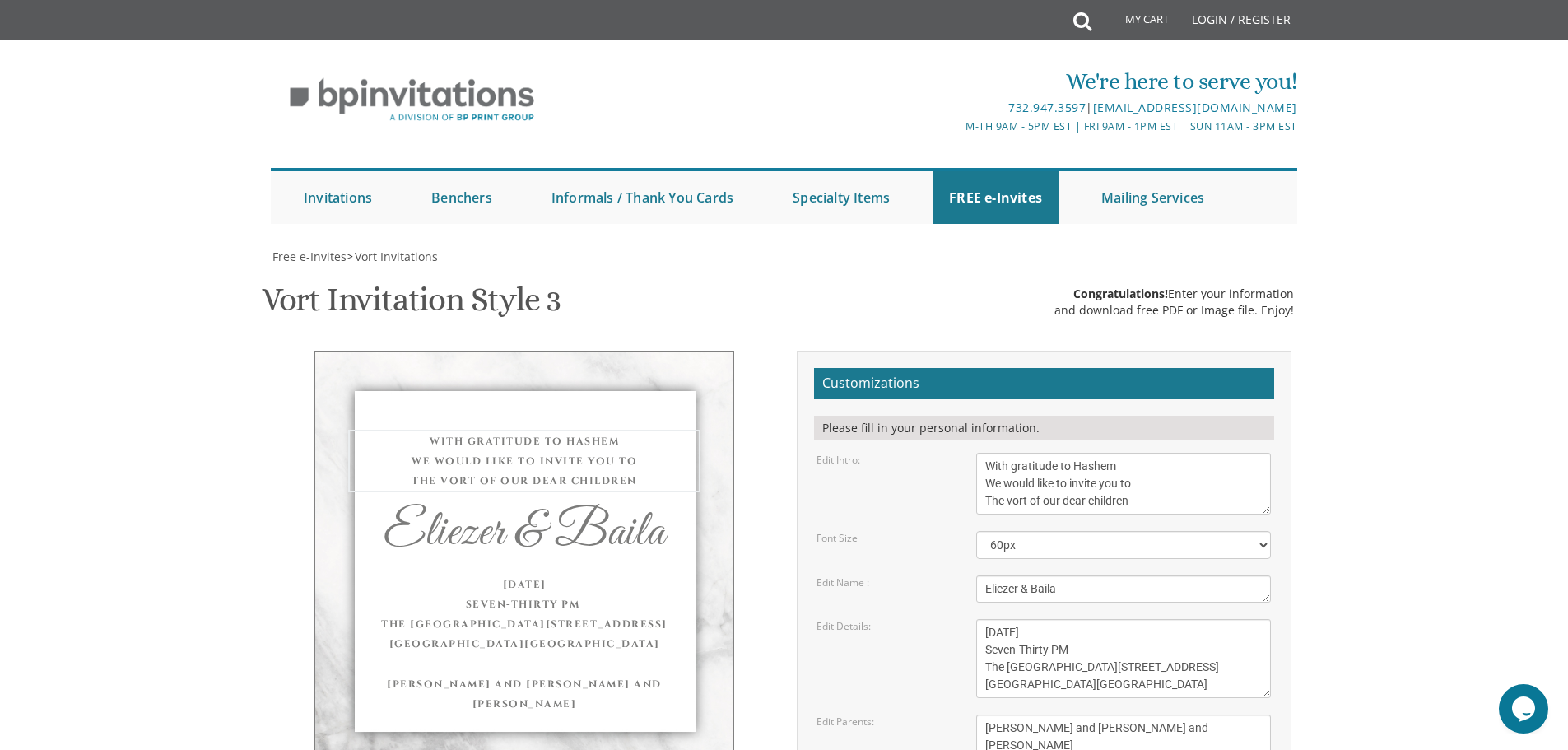
drag, startPoint x: 1149, startPoint y: 259, endPoint x: 927, endPoint y: 215, distance: 226.3
click at [927, 453] on div "Edit Intro: With gratitude to Hashem We would like to invite you to The vort of…" at bounding box center [1043, 484] width 479 height 62
paste textarea "E WOULD BE HONORED TO HAVE YOU JOIN US AT THE SHABBES BAR MITZVAH OF OUR DEAR S…"
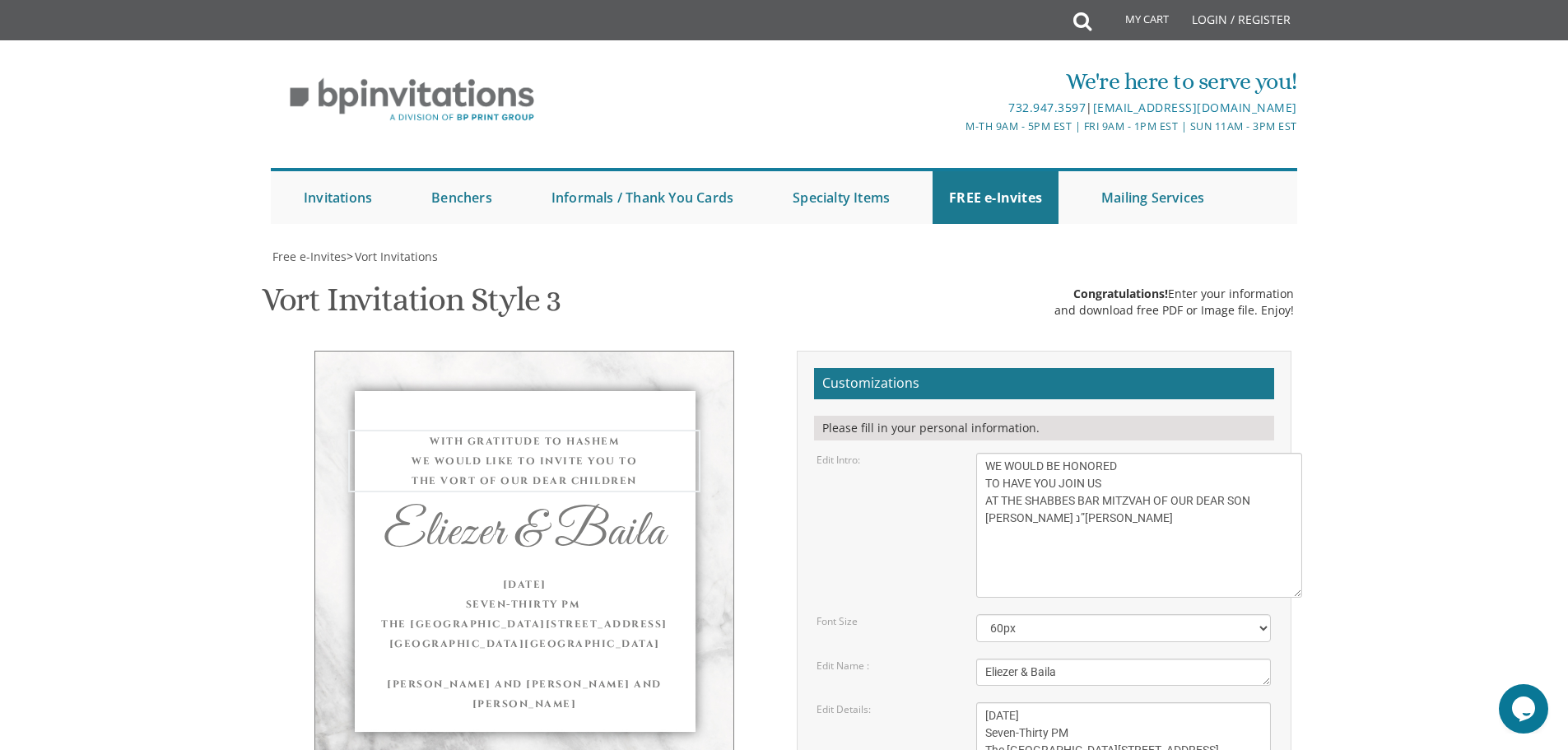
drag, startPoint x: 1263, startPoint y: 261, endPoint x: 1294, endPoint y: 344, distance: 88.6
click at [1294, 453] on textarea "With gratitude to Hashem We would like to invite you to The vort of our dear ch…" at bounding box center [1139, 526] width 326 height 145
click at [1187, 453] on textarea "With gratitude to Hashem We would like to invite you to The vort of our dear ch…" at bounding box center [1139, 526] width 326 height 145
click at [1251, 453] on textarea "With gratitude to Hashem We would like to invite you to The vort of our dear ch…" at bounding box center [1139, 526] width 326 height 145
drag, startPoint x: 1001, startPoint y: 276, endPoint x: 975, endPoint y: 273, distance: 26.2
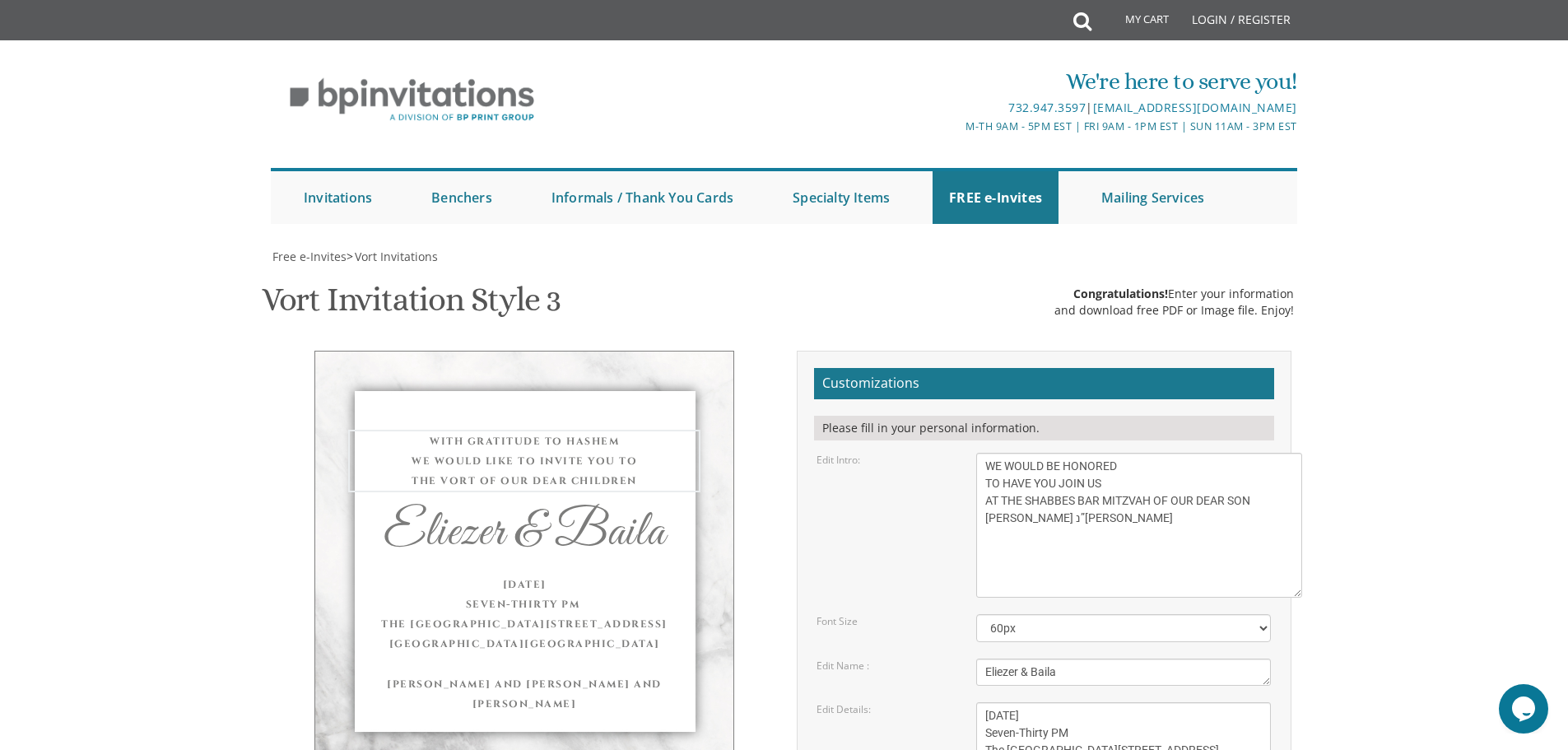
click at [975, 453] on div "With gratitude to Hashem We would like to invite you to The vort of our dear ch…" at bounding box center [1123, 526] width 320 height 145
type textarea "WE WOULD BE HONORED TO HAVE YOU JOIN US AT THE SHABBES BAR MITZVAH OF OUR DEAR …"
drag, startPoint x: 939, startPoint y: 428, endPoint x: 892, endPoint y: 429, distance: 47.0
click at [892, 658] on div "Edit Name : Eliezer & Baila" at bounding box center [1043, 672] width 479 height 27
paste textarea "MEIR נ”י"
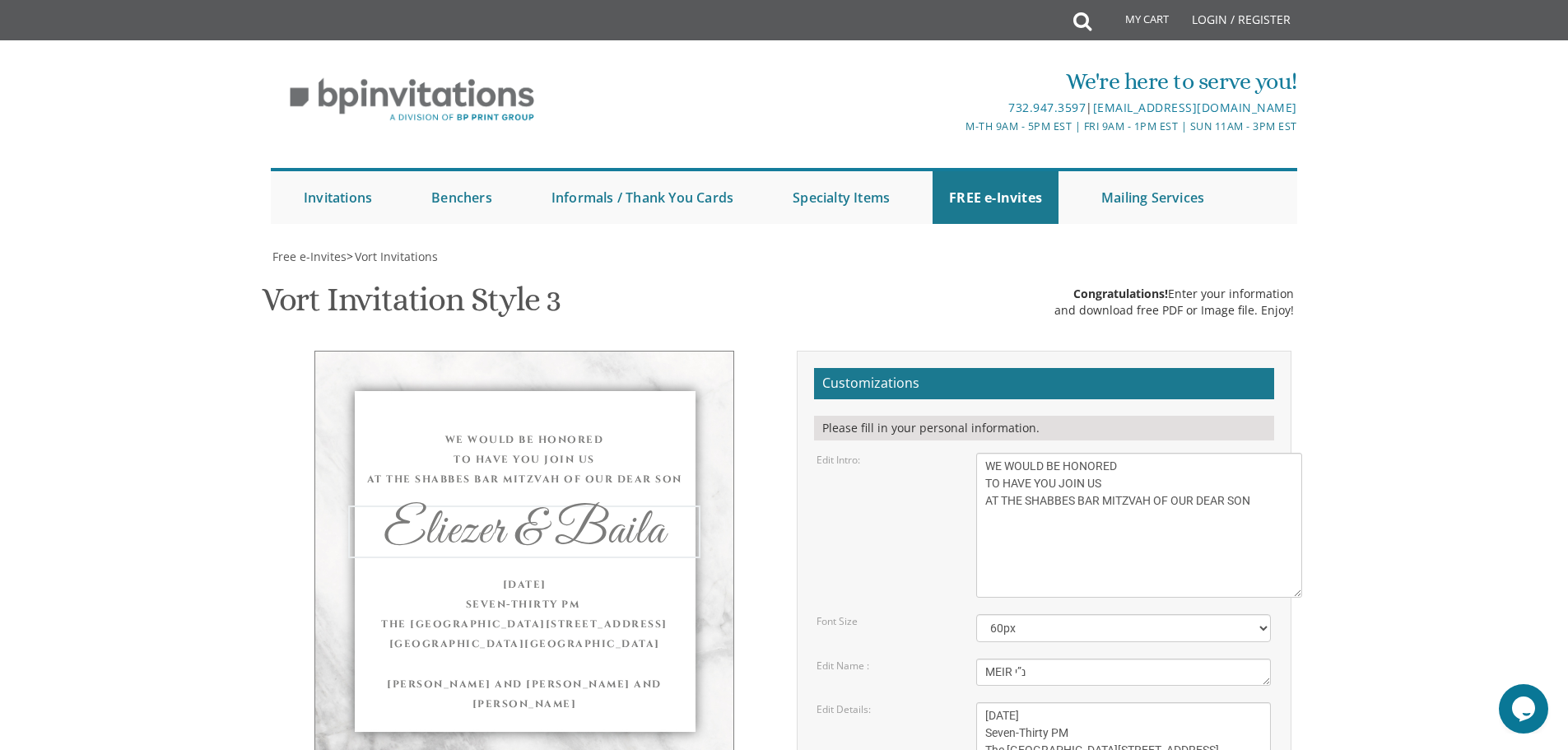
type textarea "MEIR נ”י"
drag, startPoint x: 1096, startPoint y: 467, endPoint x: 964, endPoint y: 468, distance: 132.0
click at [964, 702] on div "[DATE] Seven-Thirty PM The [GEOGRAPHIC_DATA][STREET_ADDRESS][GEOGRAPHIC_DATA][G…" at bounding box center [1123, 741] width 320 height 79
paste textarea "מוצאי שבת קודש פרשת נח, [PERSON_NAME] לד' [PERSON_NAME] תשפ”ו"
click at [1207, 702] on textarea "[DATE] Seven-Thirty PM The [GEOGRAPHIC_DATA][STREET_ADDRESS][GEOGRAPHIC_DATA][G…" at bounding box center [1123, 741] width 295 height 79
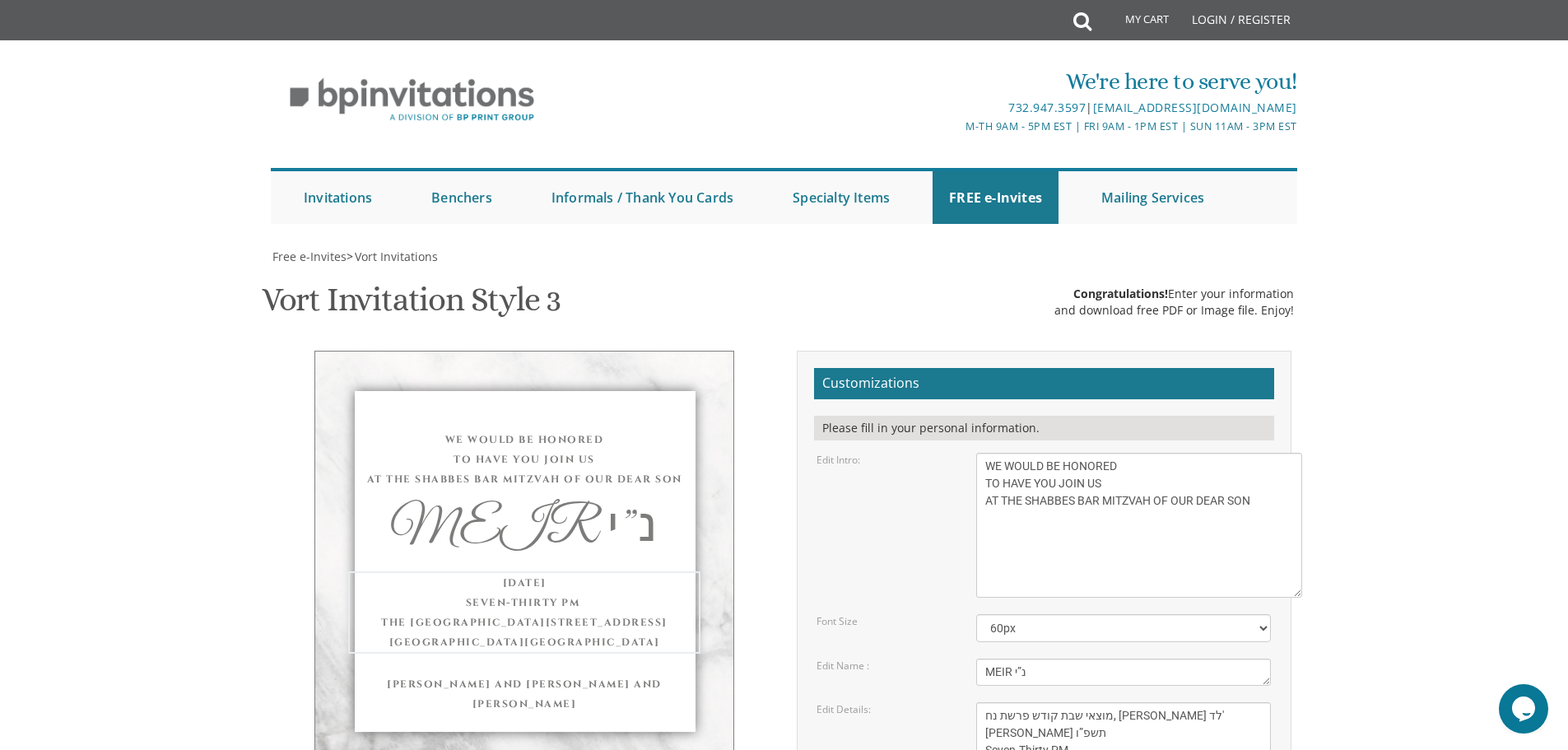
click at [1207, 702] on textarea "[DATE] Seven-Thirty PM The [GEOGRAPHIC_DATA][STREET_ADDRESS][GEOGRAPHIC_DATA][G…" at bounding box center [1123, 741] width 295 height 79
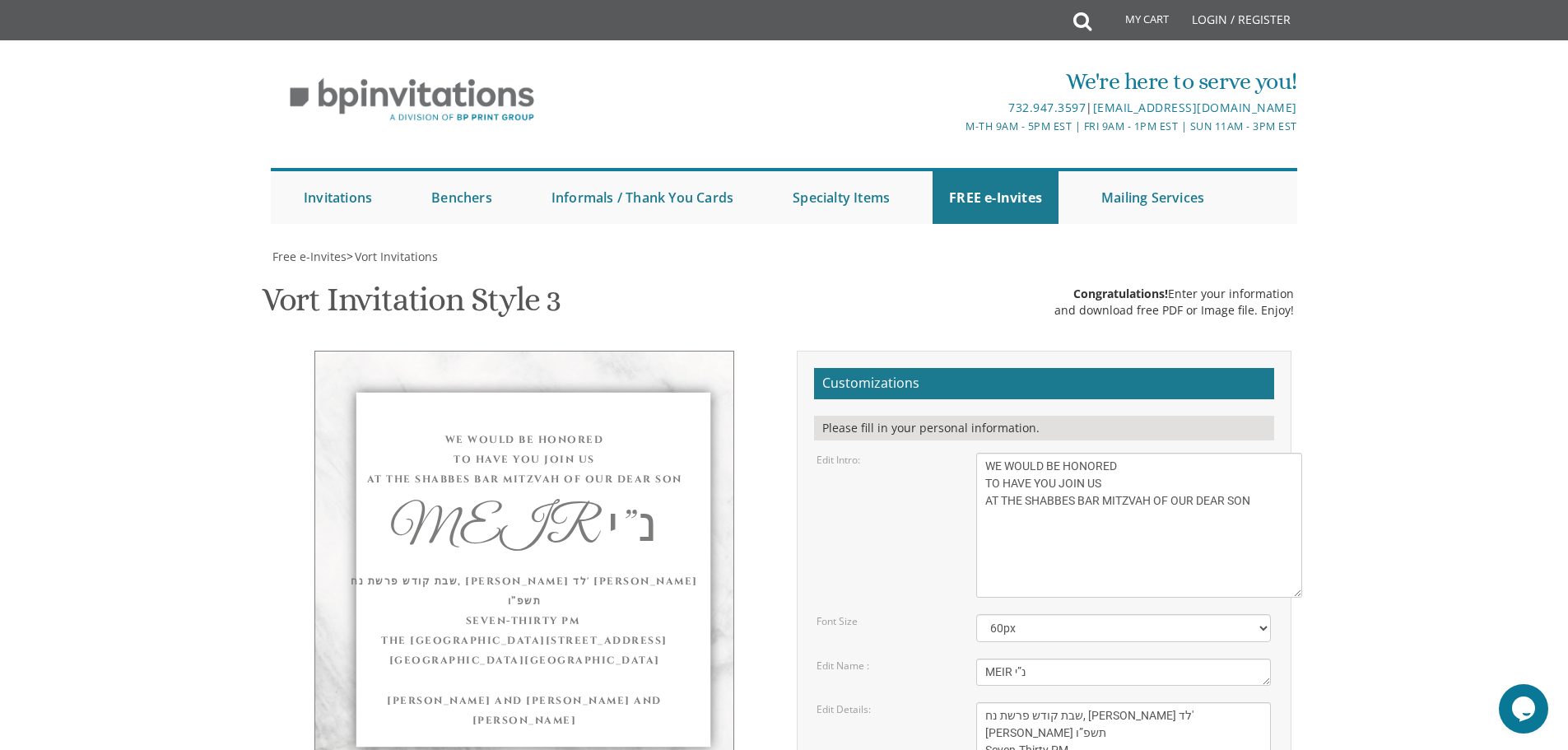
click at [1179, 702] on textarea "[DATE] Seven-Thirty PM The [GEOGRAPHIC_DATA][STREET_ADDRESS][GEOGRAPHIC_DATA][G…" at bounding box center [1123, 741] width 295 height 79
drag, startPoint x: 1175, startPoint y: 517, endPoint x: 972, endPoint y: 490, distance: 204.8
click at [972, 702] on div "[DATE] Seven-Thirty PM The [GEOGRAPHIC_DATA][STREET_ADDRESS][GEOGRAPHIC_DATA][G…" at bounding box center [1123, 741] width 320 height 79
paste textarea "[DATE] 5, 2025 NINE O’CLOCK IN THE EVENING THE [GEOGRAPHIC_DATA] AND CONFERENCE…"
drag, startPoint x: 1263, startPoint y: 534, endPoint x: 1276, endPoint y: 634, distance: 100.8
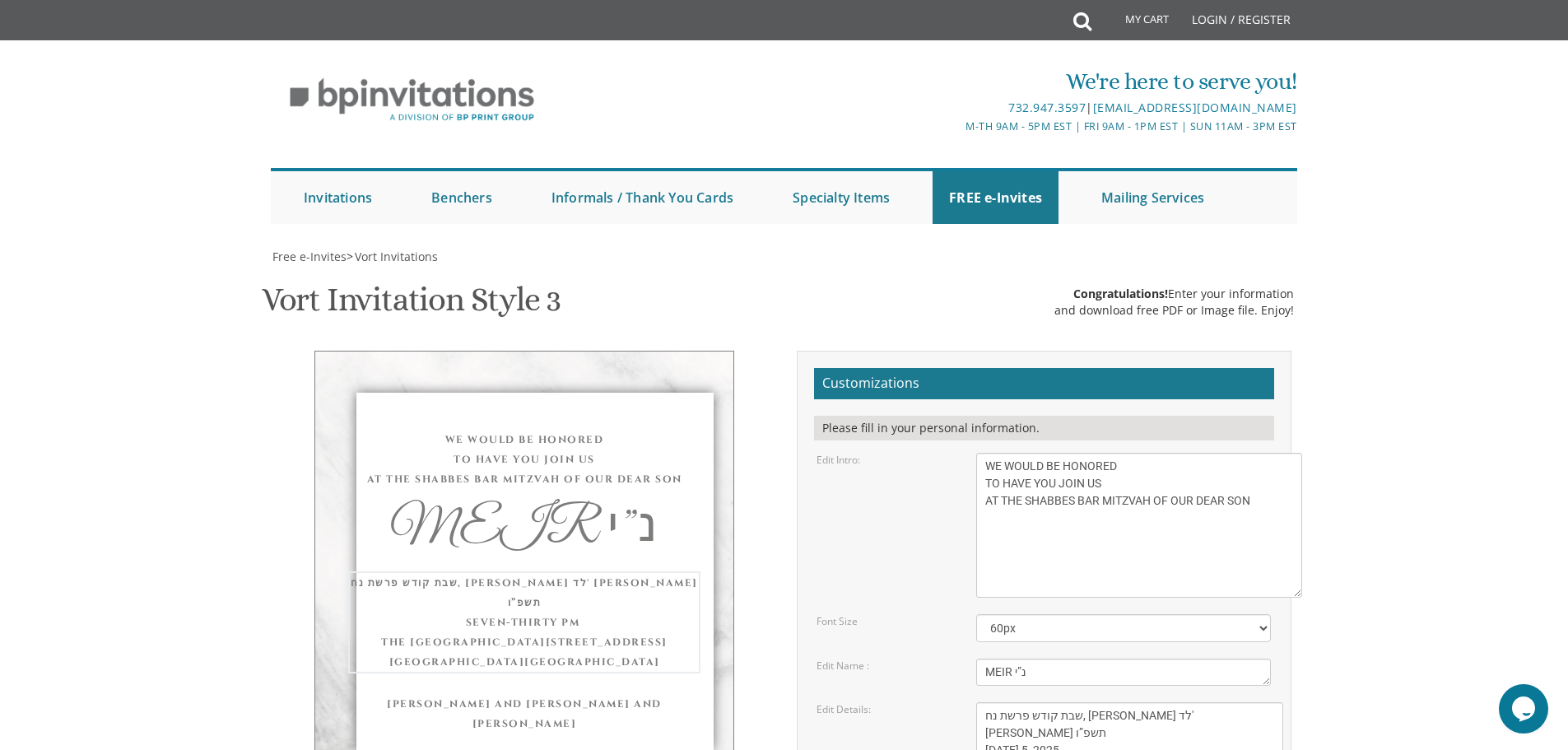
drag, startPoint x: 1047, startPoint y: 506, endPoint x: 971, endPoint y: 506, distance: 76.0
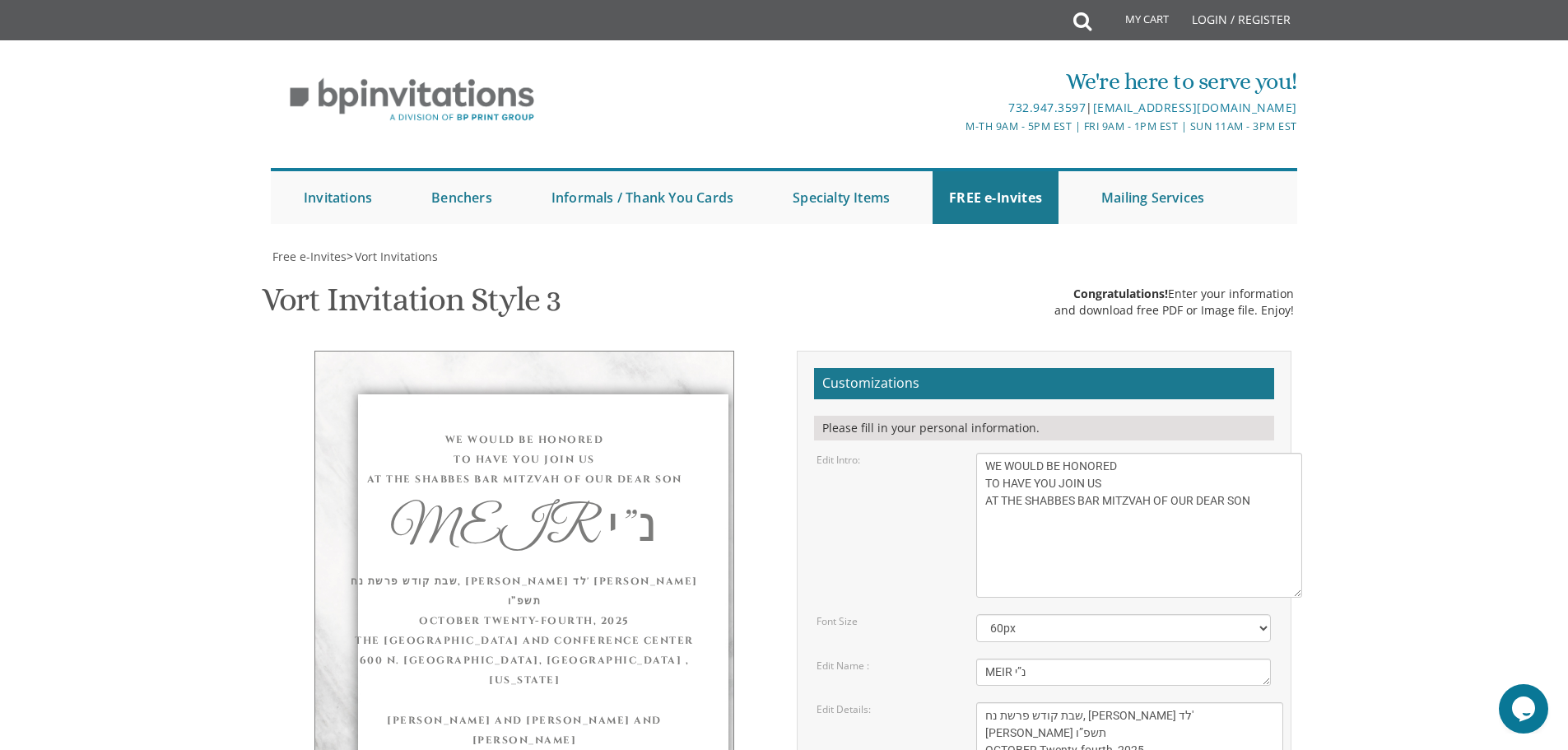
paste textarea "[PERSON_NAME] AND [PERSON_NAME]"
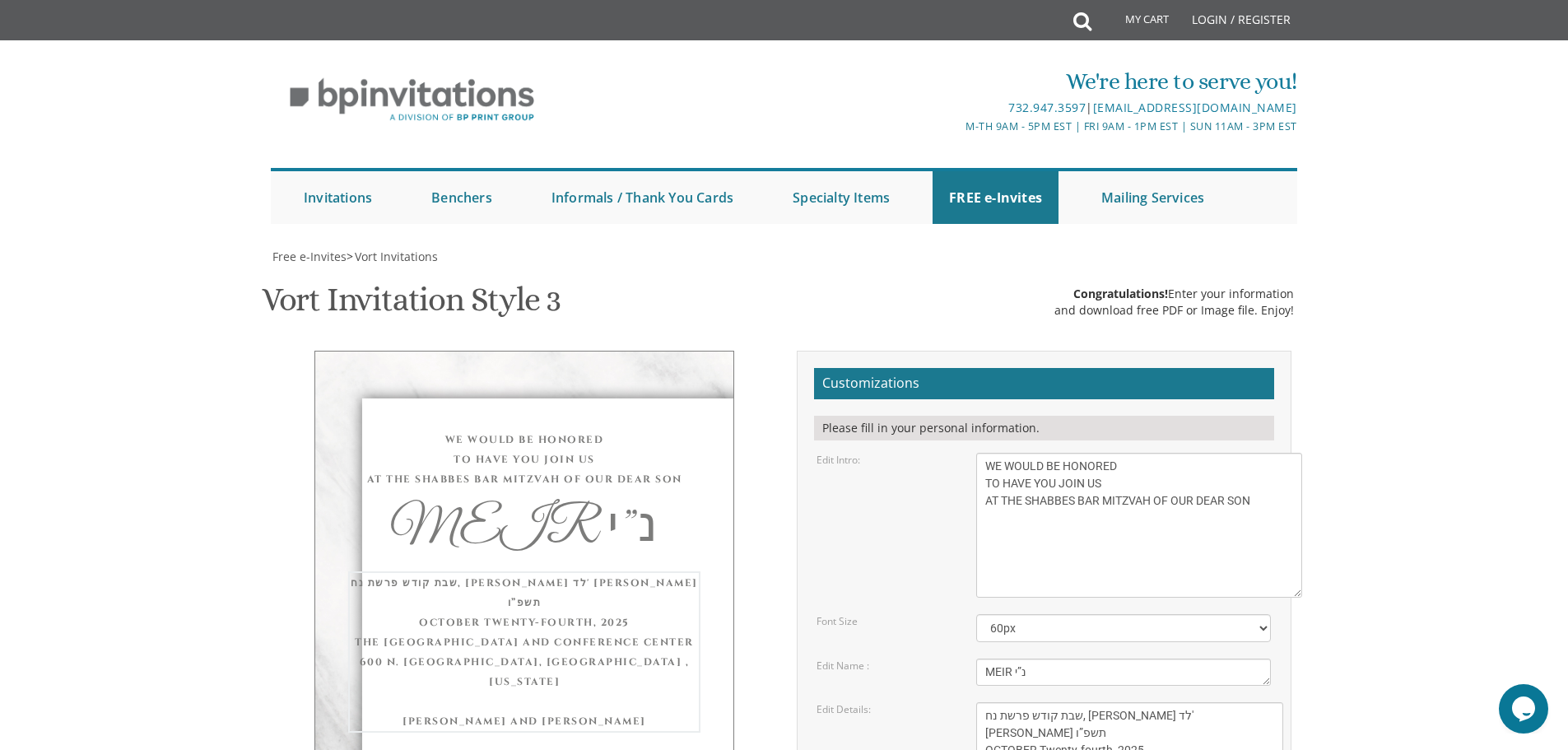
paste textarea "HONORED GRANDPARENTS R ABBI [PERSON_NAME] MRS . [PERSON_NAME] MR . AND MRS. [PE…"
drag, startPoint x: 1175, startPoint y: 634, endPoint x: 987, endPoint y: 542, distance: 209.3
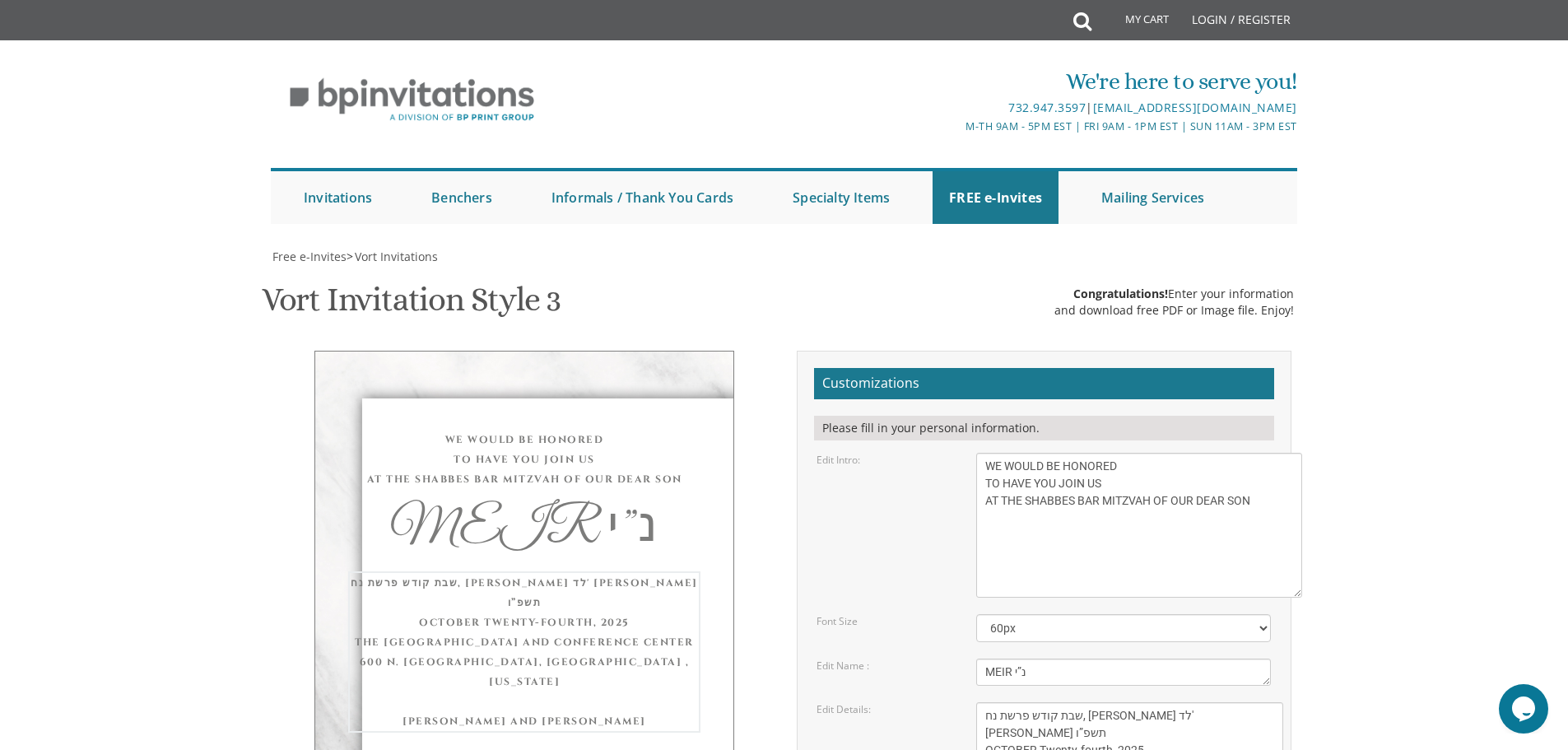
type textarea "שבת קודש פרשת נח, [PERSON_NAME] לד' [PERSON_NAME] תשפ”ו OCTOBER Twenty-fourth, …"
drag, startPoint x: 1131, startPoint y: 690, endPoint x: 960, endPoint y: 650, distance: 175.6
click at [960, 651] on form "Customizations Please fill in your personal information. Edit Intro: With grati…" at bounding box center [1043, 732] width 460 height 728
paste textarea "[PERSON_NAME] AND [PERSON_NAME] HONORED GRANDPARENTS R [PERSON_NAME] MRS . [PER…"
drag, startPoint x: 1263, startPoint y: 371, endPoint x: 1316, endPoint y: 460, distance: 103.6
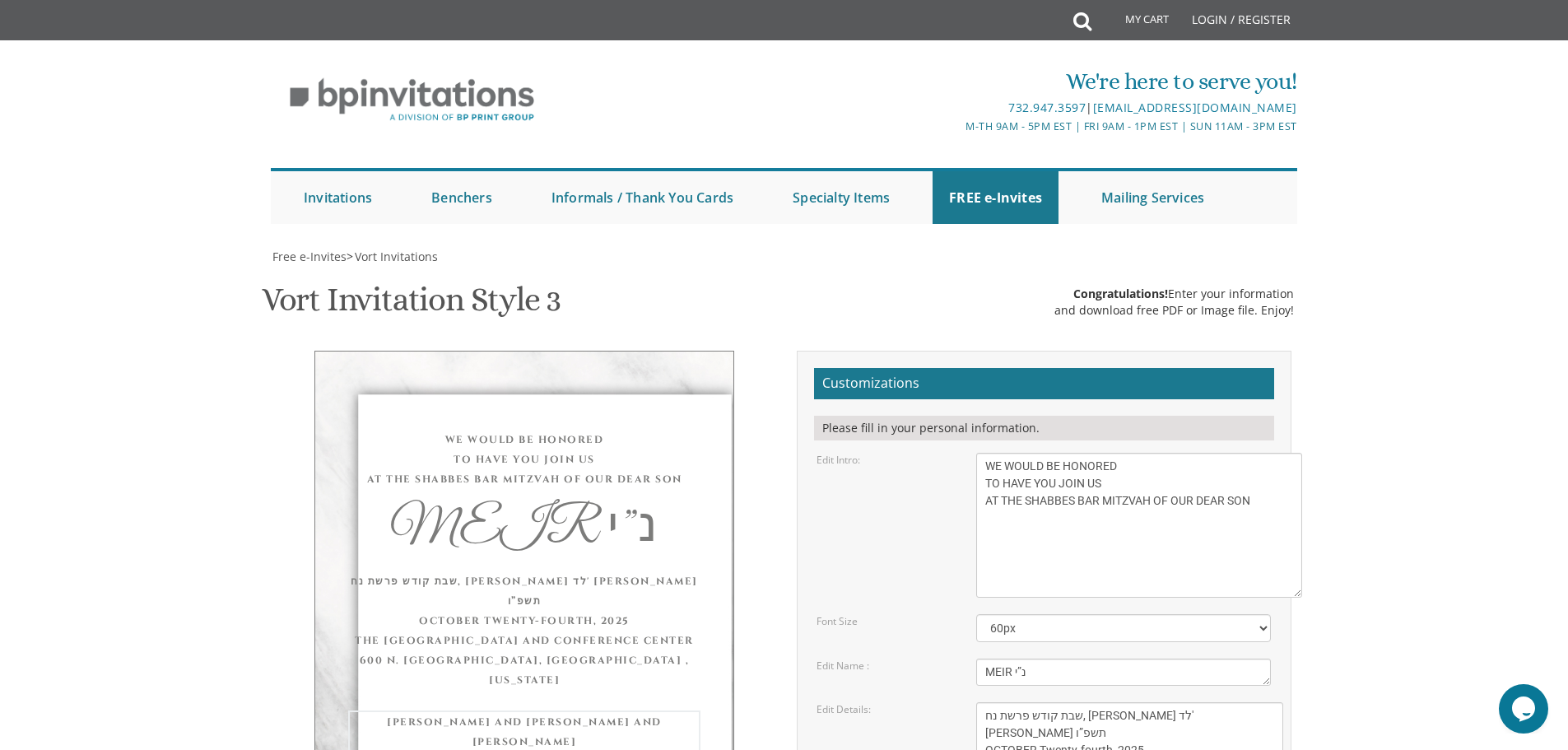
type textarea "[PERSON_NAME] AND [PERSON_NAME] HONORED GRANDPARENTS R [PERSON_NAME] MRS . [PER…"
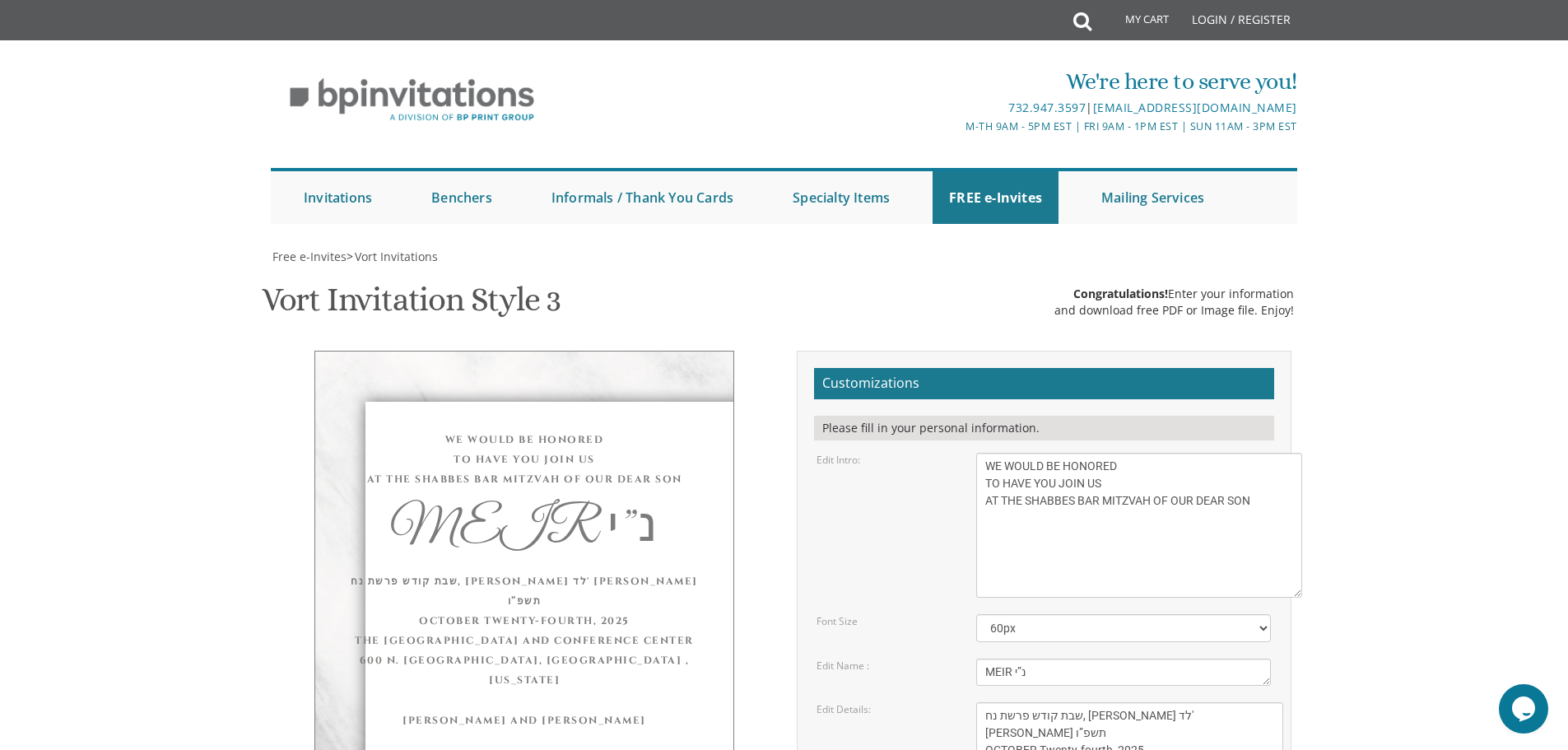
click at [847, 453] on div "Edit Intro: With gratitude to Hashem We would like to invite you to The vort of…" at bounding box center [1043, 526] width 479 height 145
click at [1008, 658] on textarea "Eliezer & Baila" at bounding box center [1123, 672] width 295 height 27
type textarea "MEIR נ”י"
click at [432, 506] on div "MEIR נ”י" at bounding box center [524, 531] width 352 height 52
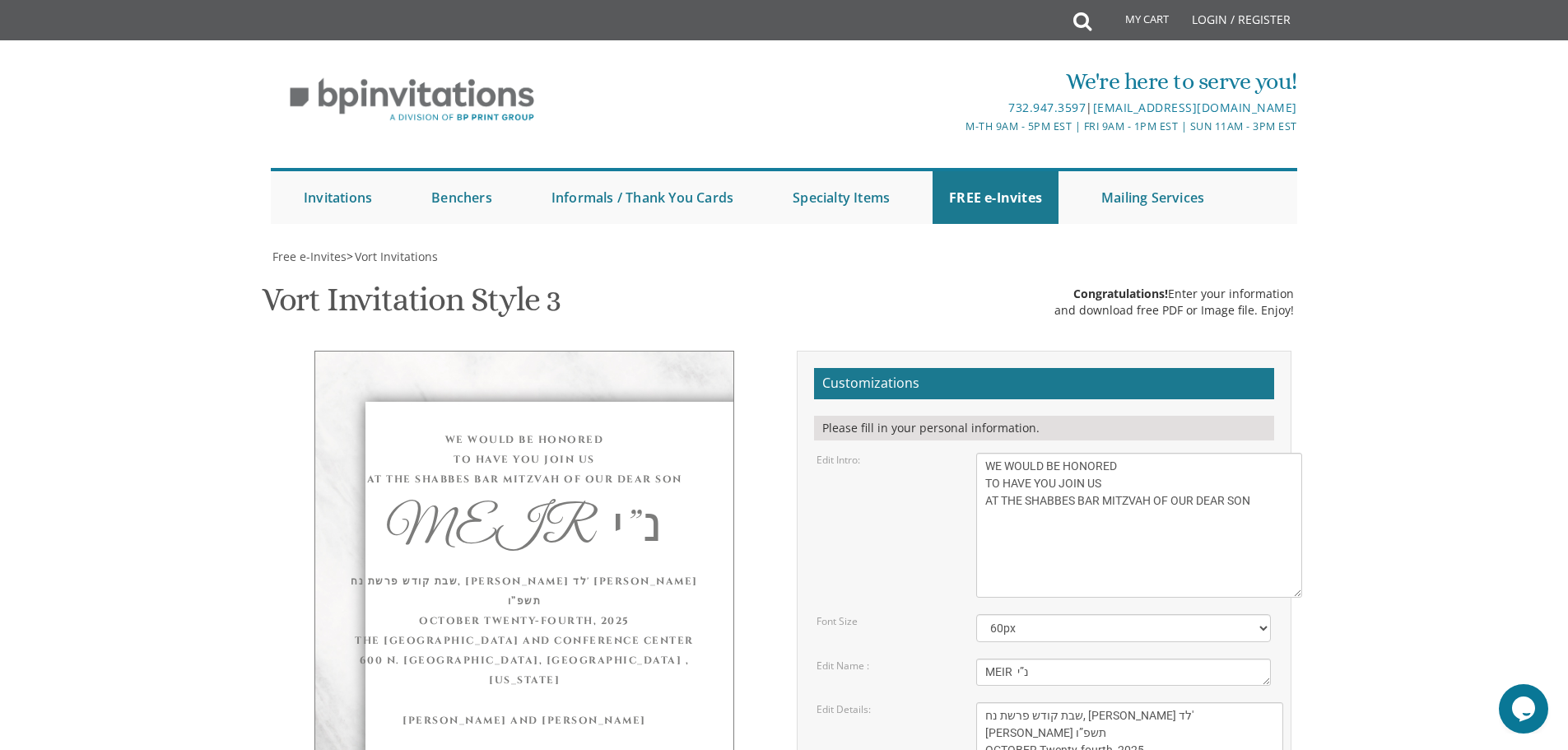
click at [486, 506] on div "MEIR נ”י" at bounding box center [524, 531] width 352 height 50
drag, startPoint x: 453, startPoint y: 354, endPoint x: 577, endPoint y: 364, distance: 124.4
click at [577, 506] on div "MEIR נ”י" at bounding box center [524, 531] width 352 height 50
click at [526, 506] on div "MEIR נ”י" at bounding box center [524, 531] width 352 height 50
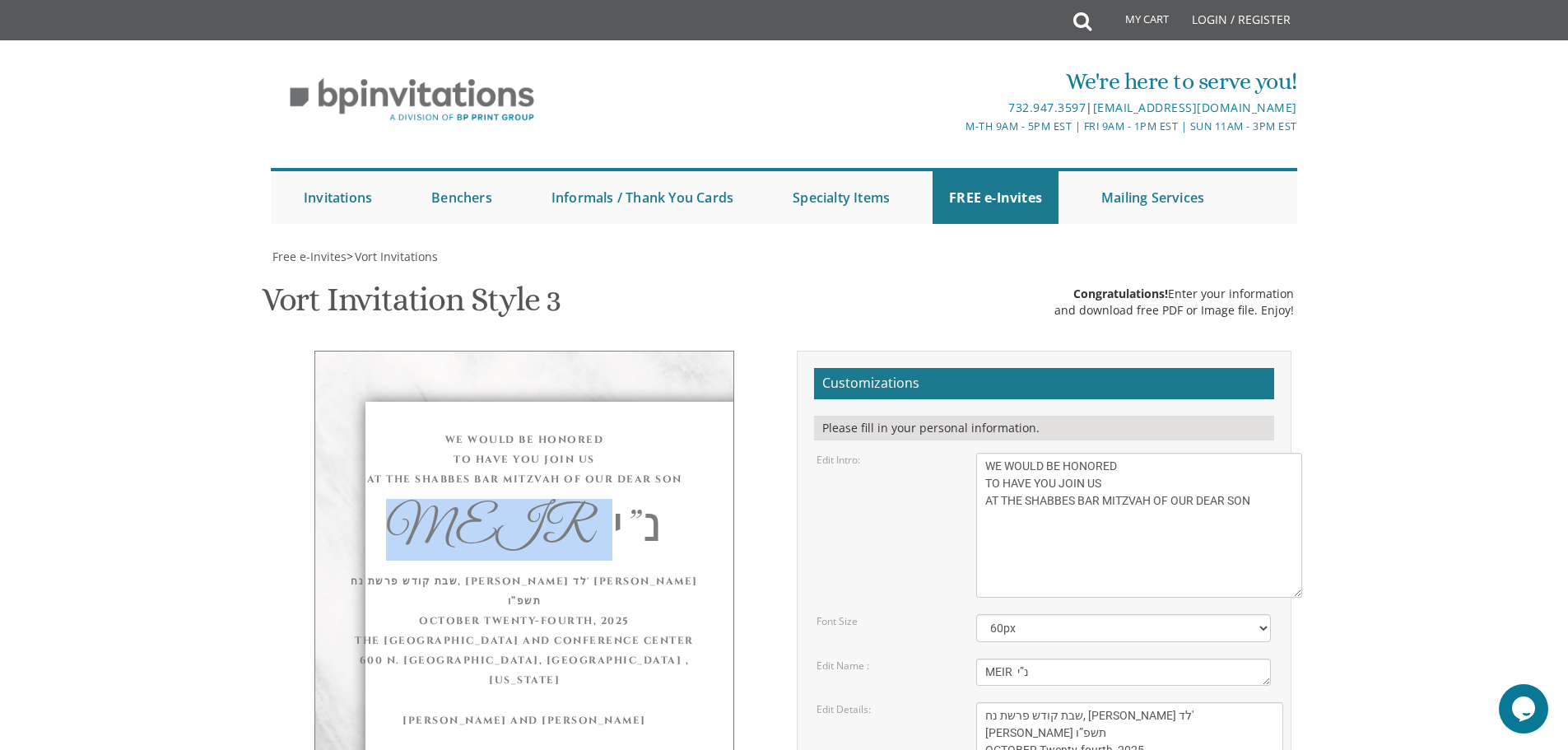
click at [526, 506] on div "MEIR נ”י" at bounding box center [524, 531] width 352 height 50
click at [572, 506] on div "MEIR נ”י" at bounding box center [524, 531] width 352 height 50
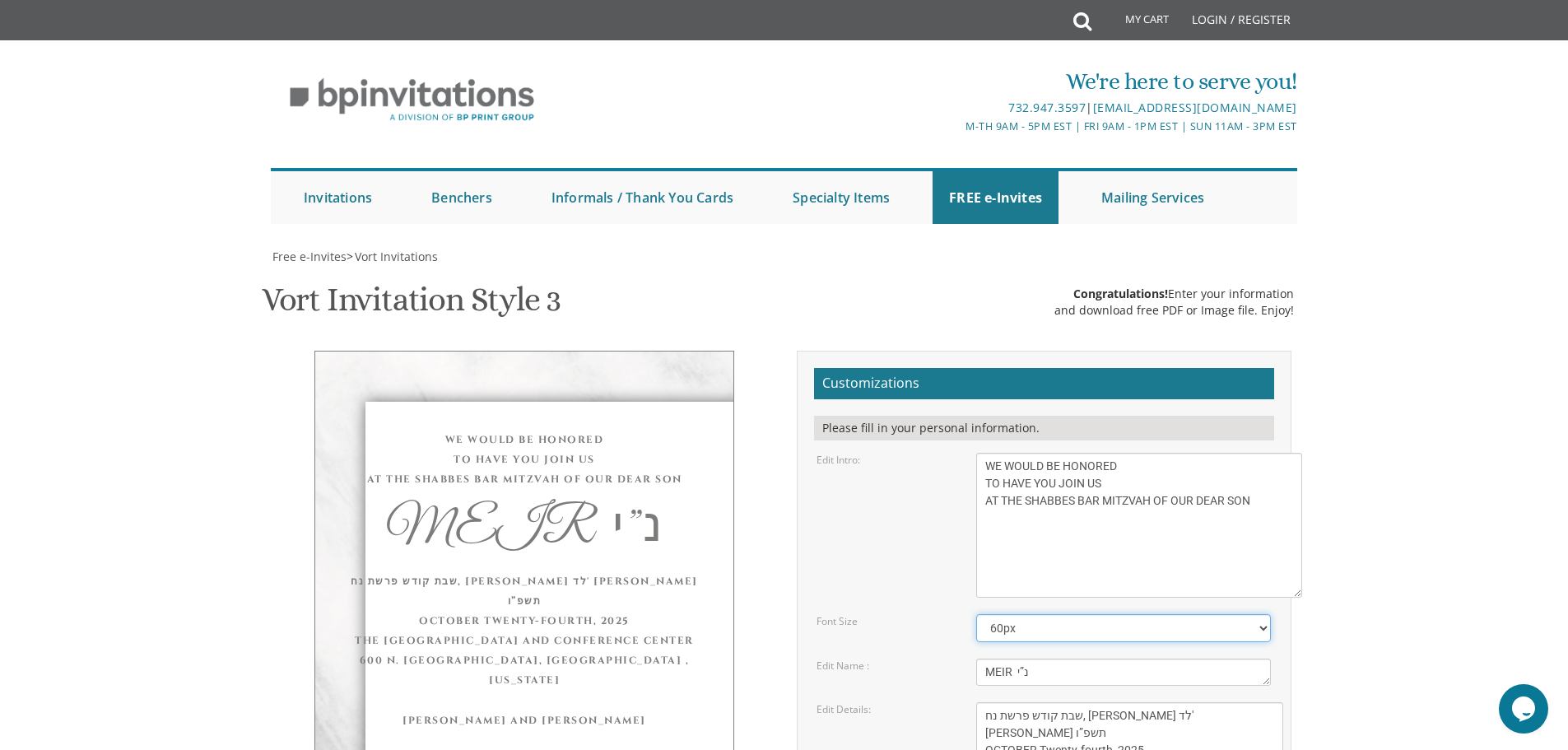
click at [1060, 615] on select "40px 50px 60px 70px 80px" at bounding box center [1123, 628] width 295 height 28
click at [976, 615] on select "40px 50px 60px 70px 80px" at bounding box center [1123, 628] width 295 height 28
drag, startPoint x: 1046, startPoint y: 469, endPoint x: 1039, endPoint y: 477, distance: 10.6
click at [1046, 615] on select "40px 50px 60px 70px 80px" at bounding box center [1123, 628] width 295 height 28
select select "50px"
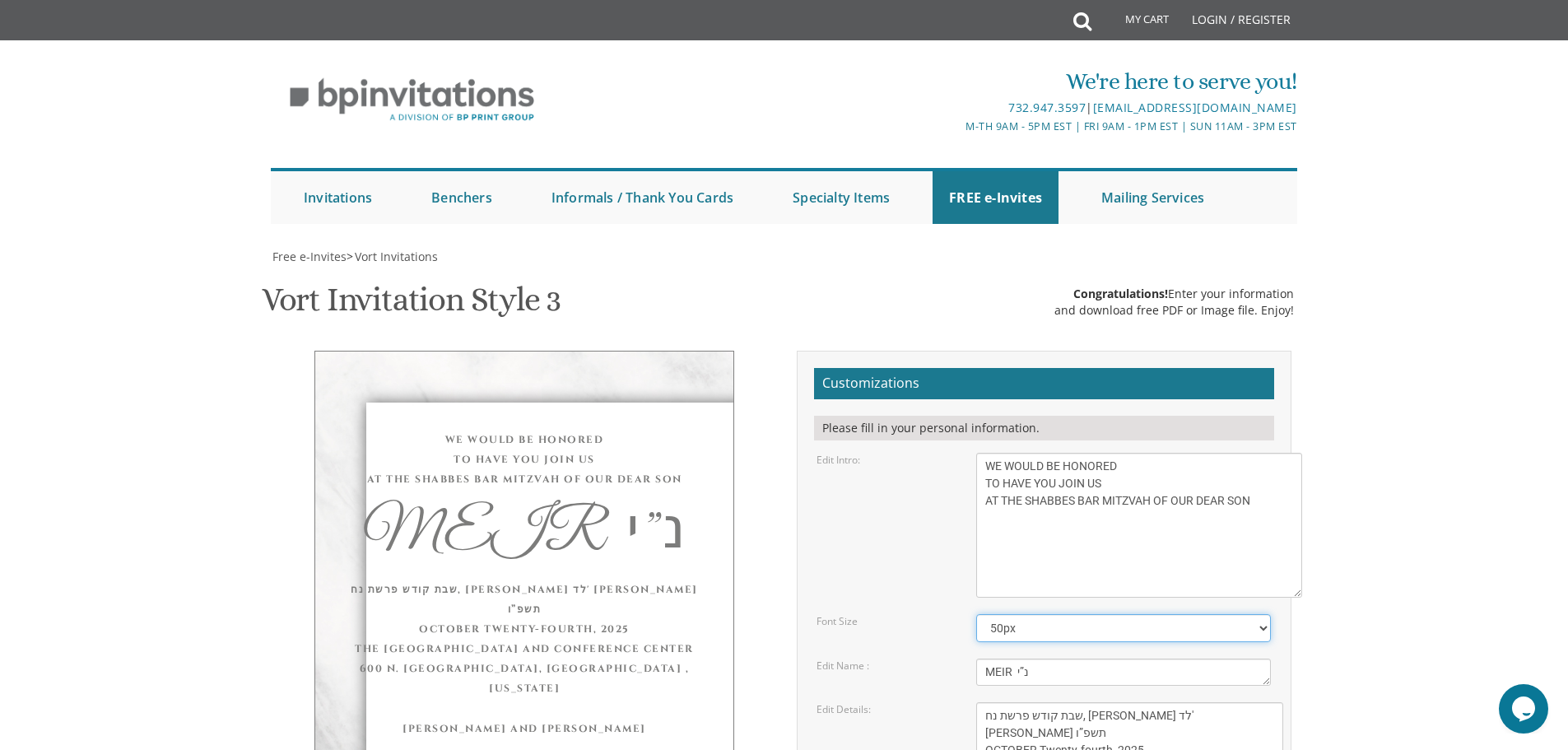
click at [976, 615] on select "40px 50px 60px 70px 80px" at bounding box center [1123, 628] width 295 height 28
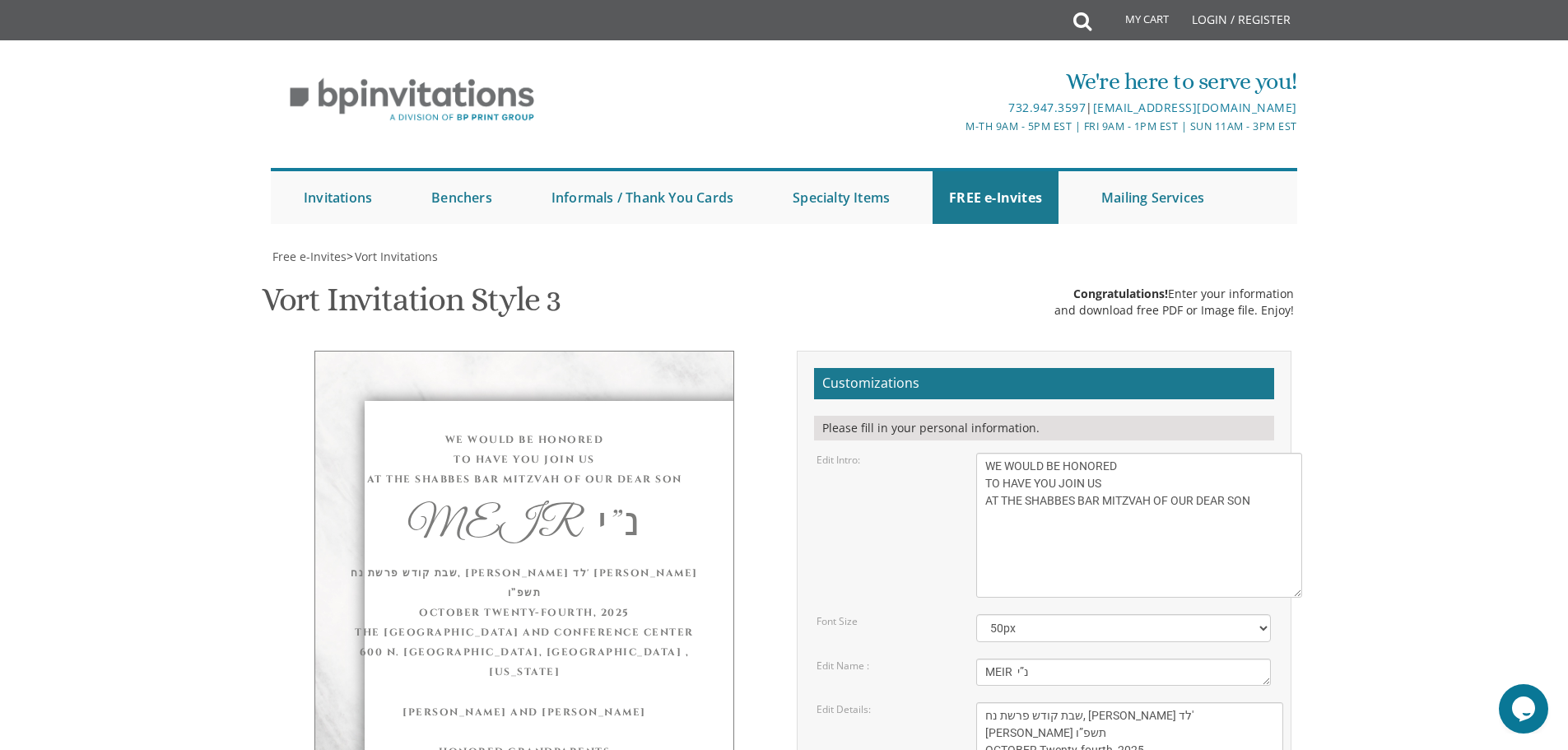
click at [1005, 658] on textarea "Eliezer & Baila" at bounding box center [1123, 672] width 295 height 27
drag, startPoint x: 1081, startPoint y: 552, endPoint x: 1021, endPoint y: 553, distance: 60.0
drag, startPoint x: 1036, startPoint y: 568, endPoint x: 1107, endPoint y: 570, distance: 71.0
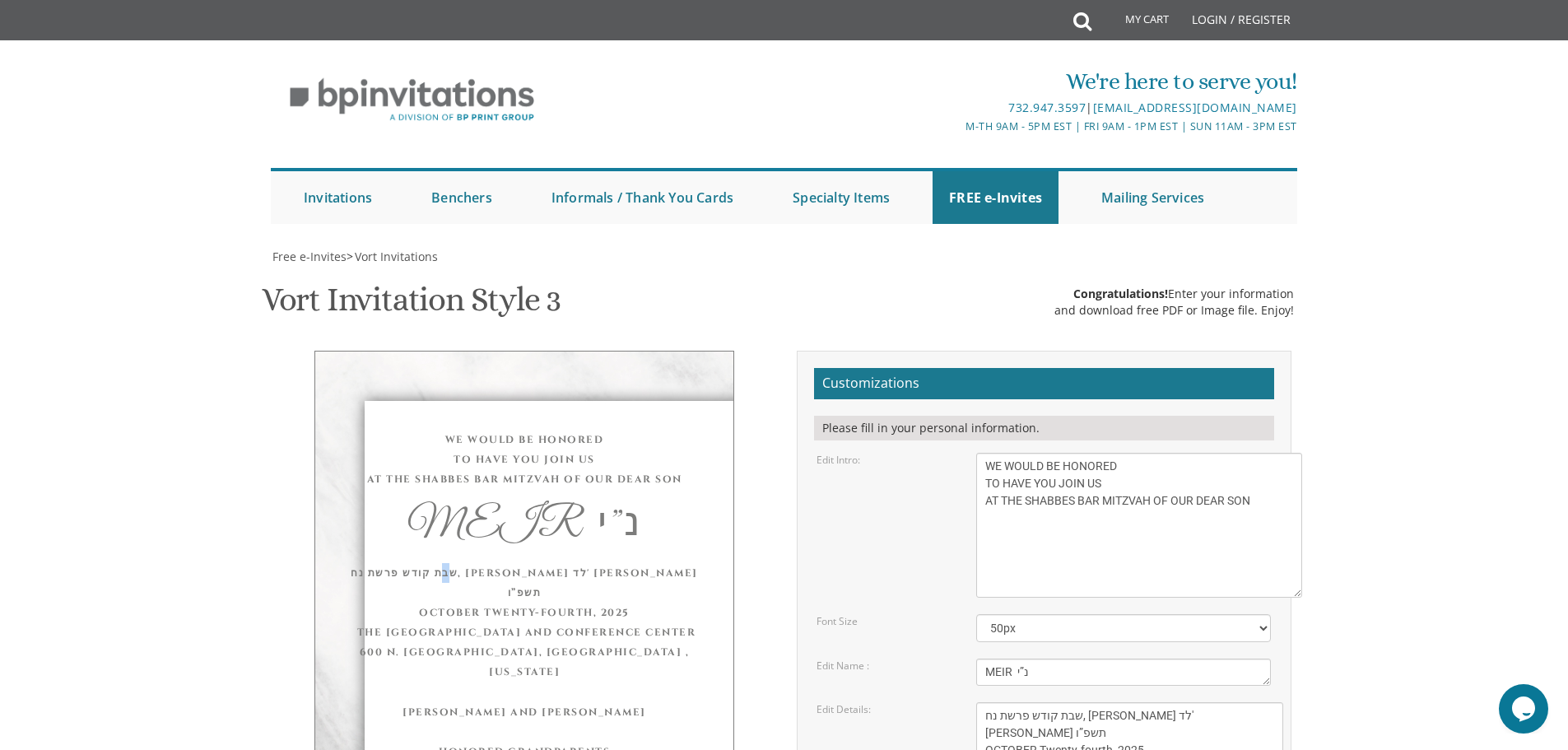
drag, startPoint x: 607, startPoint y: 394, endPoint x: 611, endPoint y: 402, distance: 8.9
click at [611, 402] on div "WE WOULD BE HONORED TO HAVE YOU JOIN US AT THE SHABBES BAR MITZVAH OF OUR DEAR …" at bounding box center [525, 615] width 420 height 529
click at [573, 563] on div "שבת קודש פרשת נח, [PERSON_NAME] לד' [PERSON_NAME] תשפ”ו OCTOBER Twenty-fourth, …" at bounding box center [524, 622] width 352 height 118
drag, startPoint x: 454, startPoint y: 463, endPoint x: 517, endPoint y: 465, distance: 63.0
click at [517, 563] on div "שבת קודש פרשת נח, [PERSON_NAME] לד' [PERSON_NAME] תשפ”ו OCTOBER Twenty-fourth, …" at bounding box center [524, 622] width 352 height 118
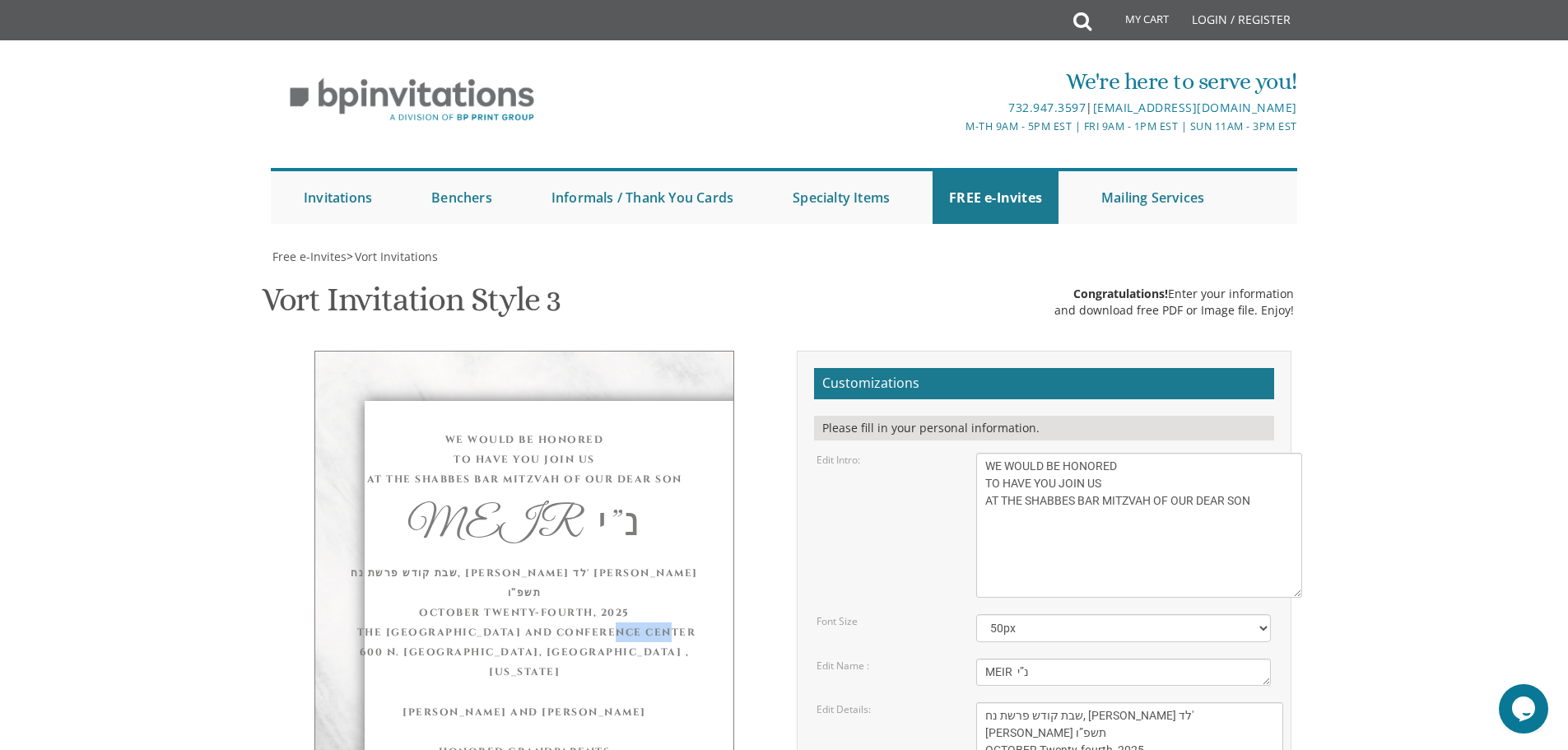
click at [517, 563] on div "שבת קודש פרשת נח, [PERSON_NAME] לד' [PERSON_NAME] תשפ”ו OCTOBER Twenty-fourth, …" at bounding box center [524, 622] width 352 height 118
drag, startPoint x: 507, startPoint y: 419, endPoint x: 555, endPoint y: 451, distance: 57.7
click at [566, 563] on div "שבת קודש פרשת נח, [PERSON_NAME] לד' [PERSON_NAME] תשפ”ו OCTOBER Twenty-fourth, …" at bounding box center [524, 622] width 352 height 118
click at [555, 563] on div "שבת קודש פרשת נח, [PERSON_NAME] לד' [PERSON_NAME] תשפ”ו OCTOBER Twenty-fourth, …" at bounding box center [524, 622] width 352 height 118
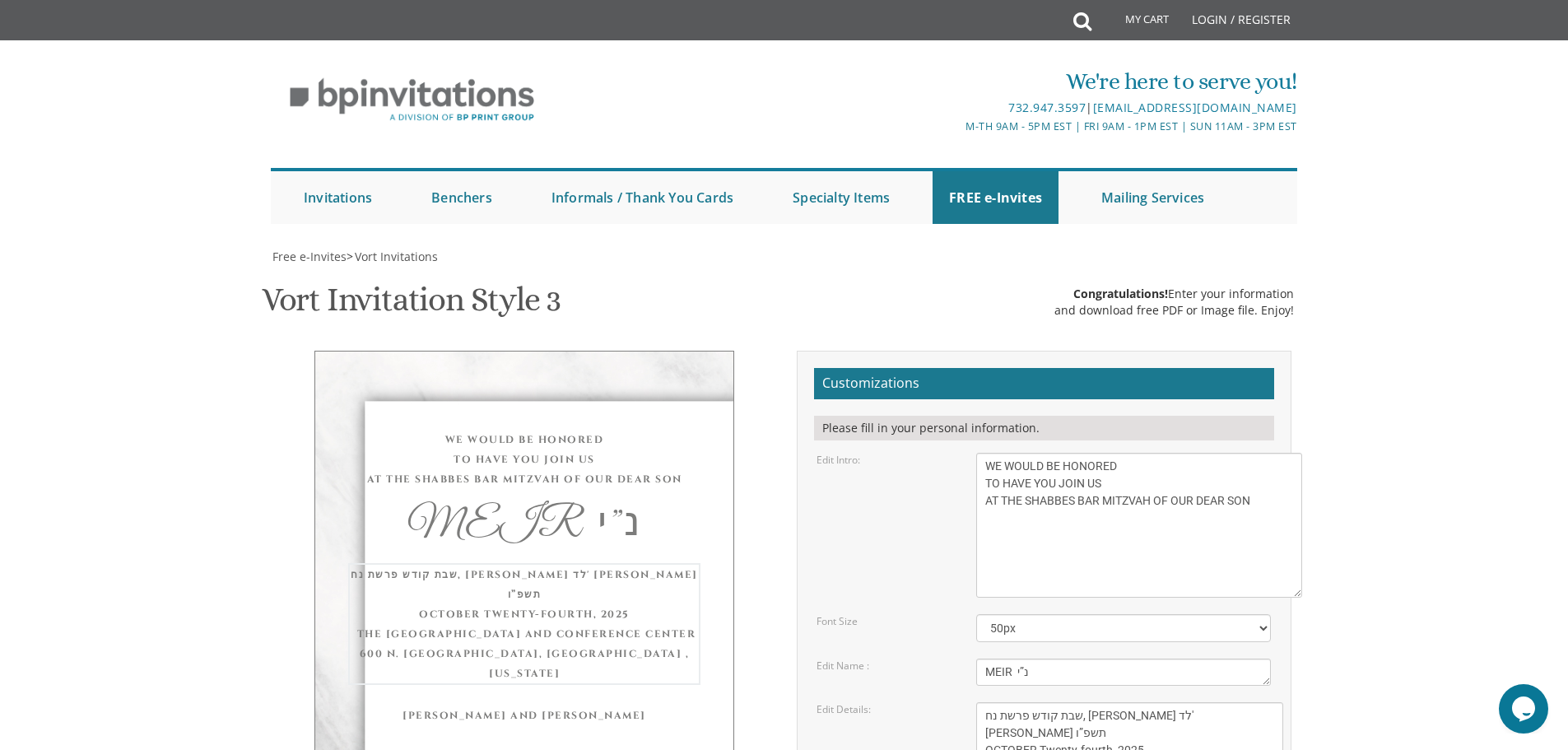
click at [1119, 453] on textarea "With gratitude to Hashem We would like to invite you to The vort of our dear ch…" at bounding box center [1139, 526] width 326 height 145
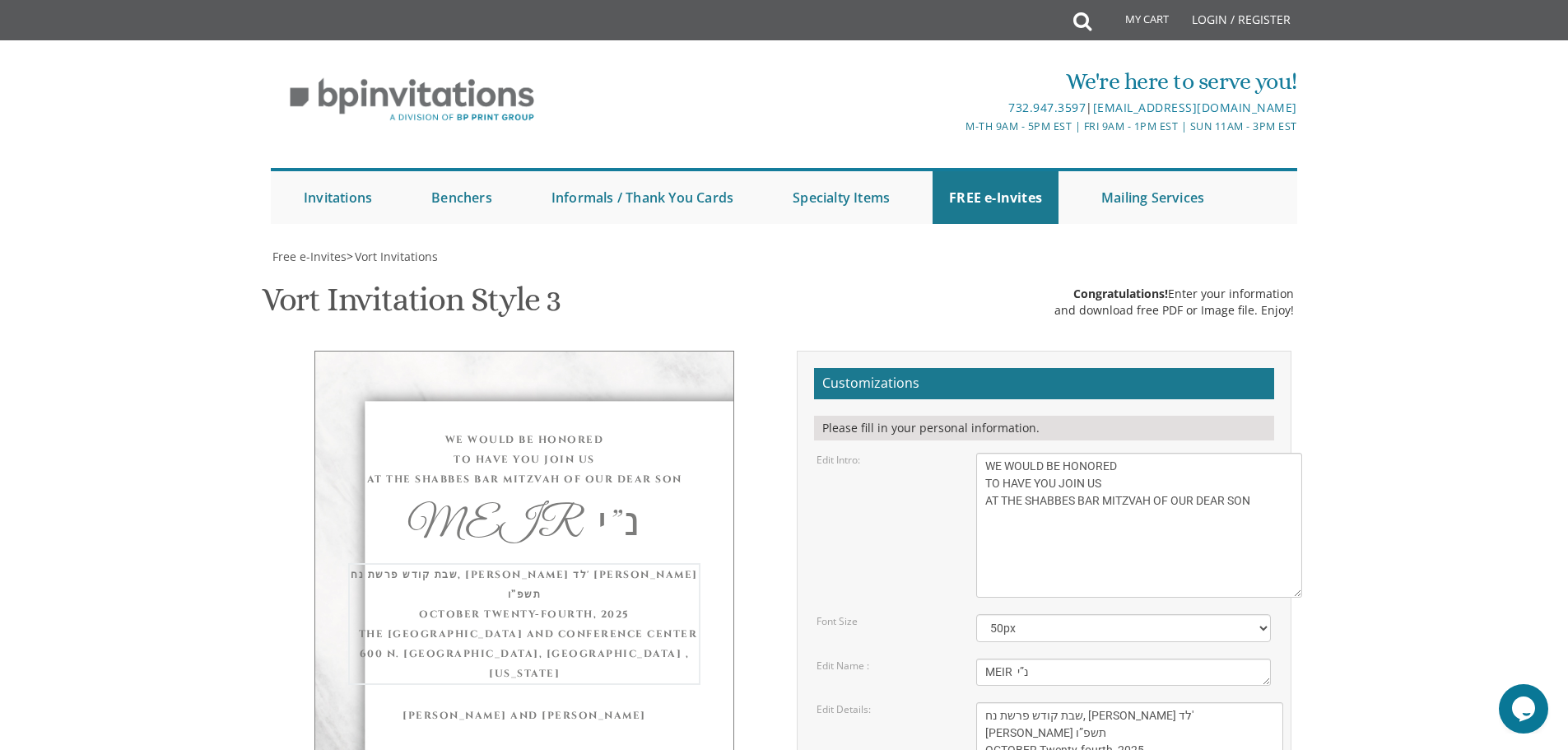
click at [1069, 453] on textarea "With gratitude to Hashem We would like to invite you to The vort of our dear ch…" at bounding box center [1139, 526] width 326 height 145
click at [1059, 453] on textarea "With gratitude to Hashem We would like to invite you to The vort of our dear ch…" at bounding box center [1139, 526] width 326 height 145
drag, startPoint x: 1000, startPoint y: 586, endPoint x: 982, endPoint y: 589, distance: 18.2
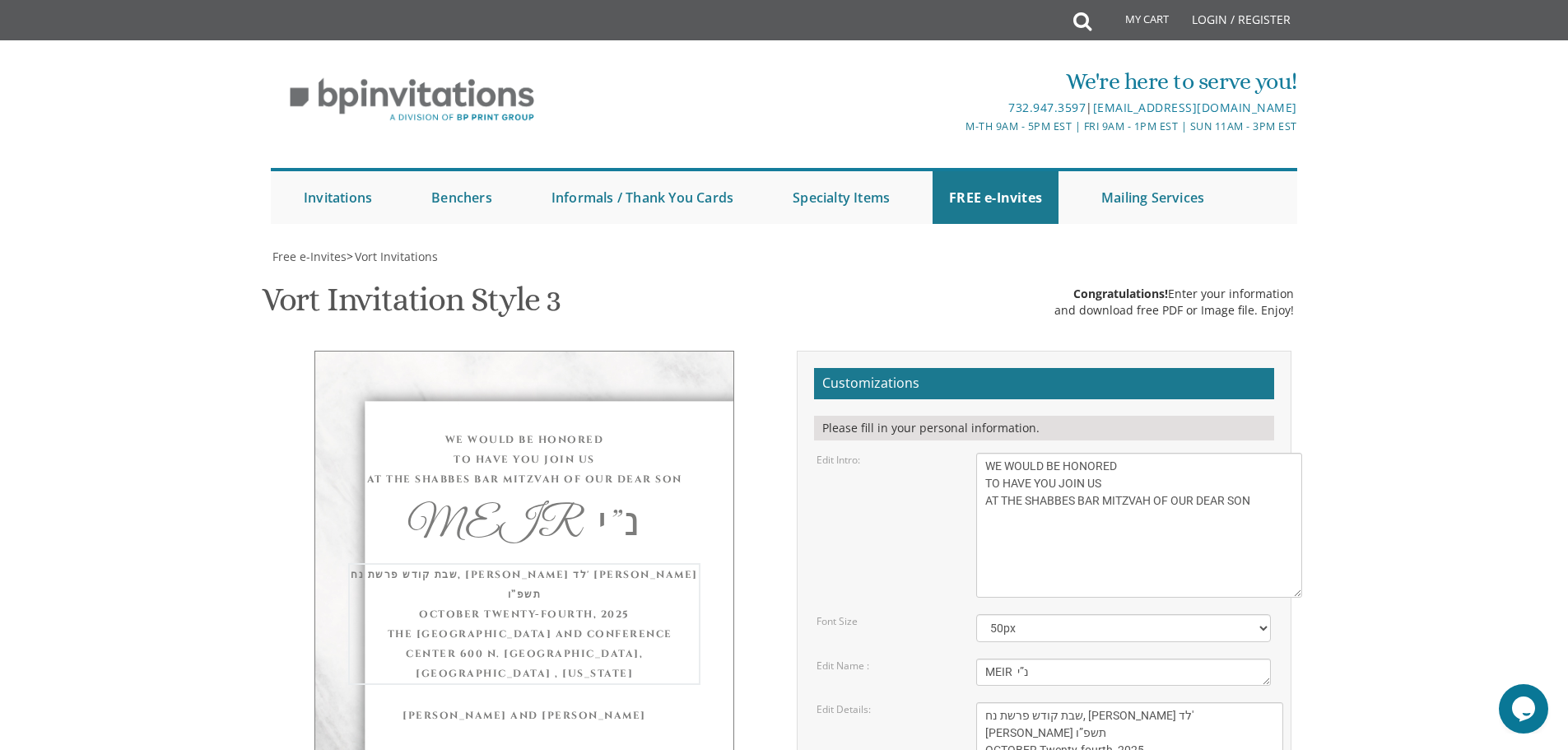
type textarea "שבת קודש פרשת נח, [PERSON_NAME] לד' [PERSON_NAME] תשפ”ו OCTOBER Twenty-fourth, …"
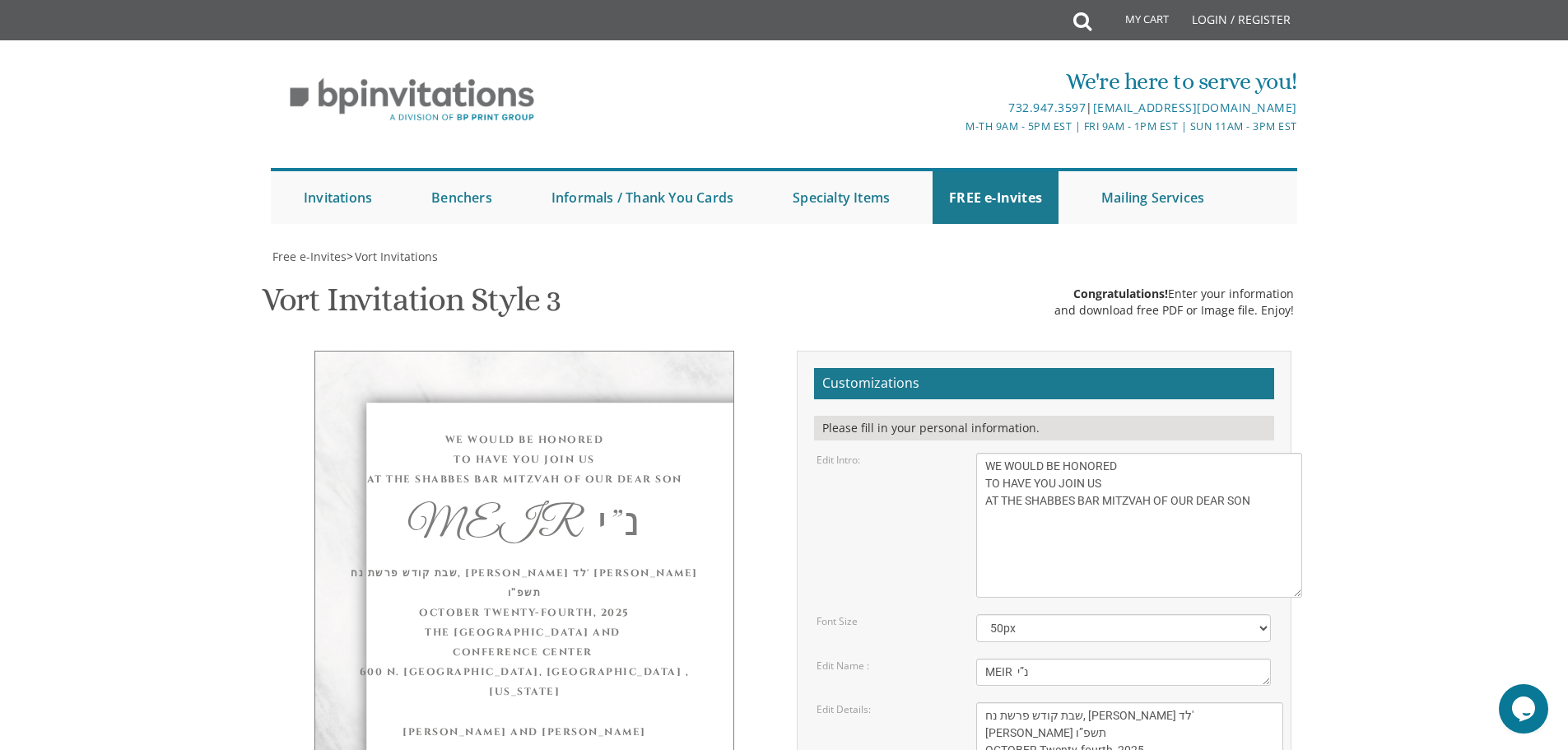
type input "[EMAIL_ADDRESS][DOMAIN_NAME]"
